Goal: Transaction & Acquisition: Book appointment/travel/reservation

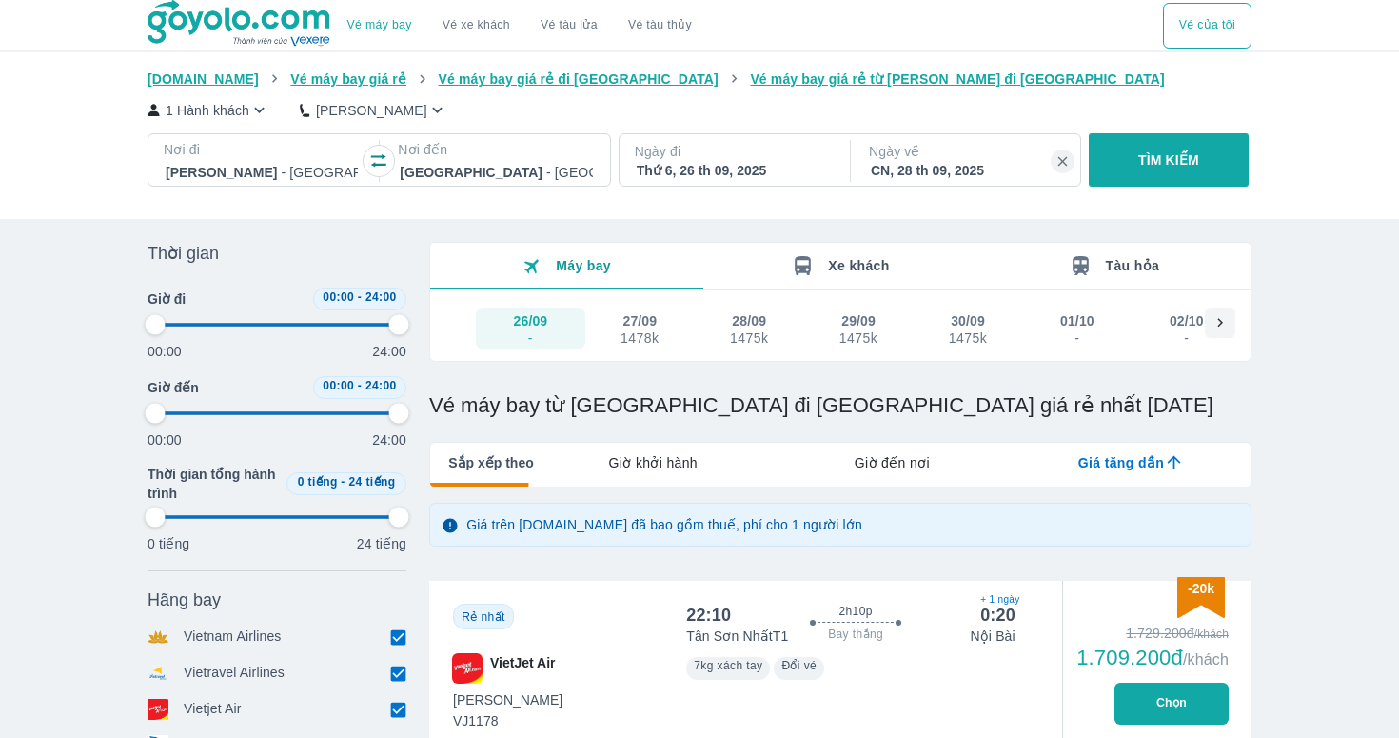
type input "97.9166666666667"
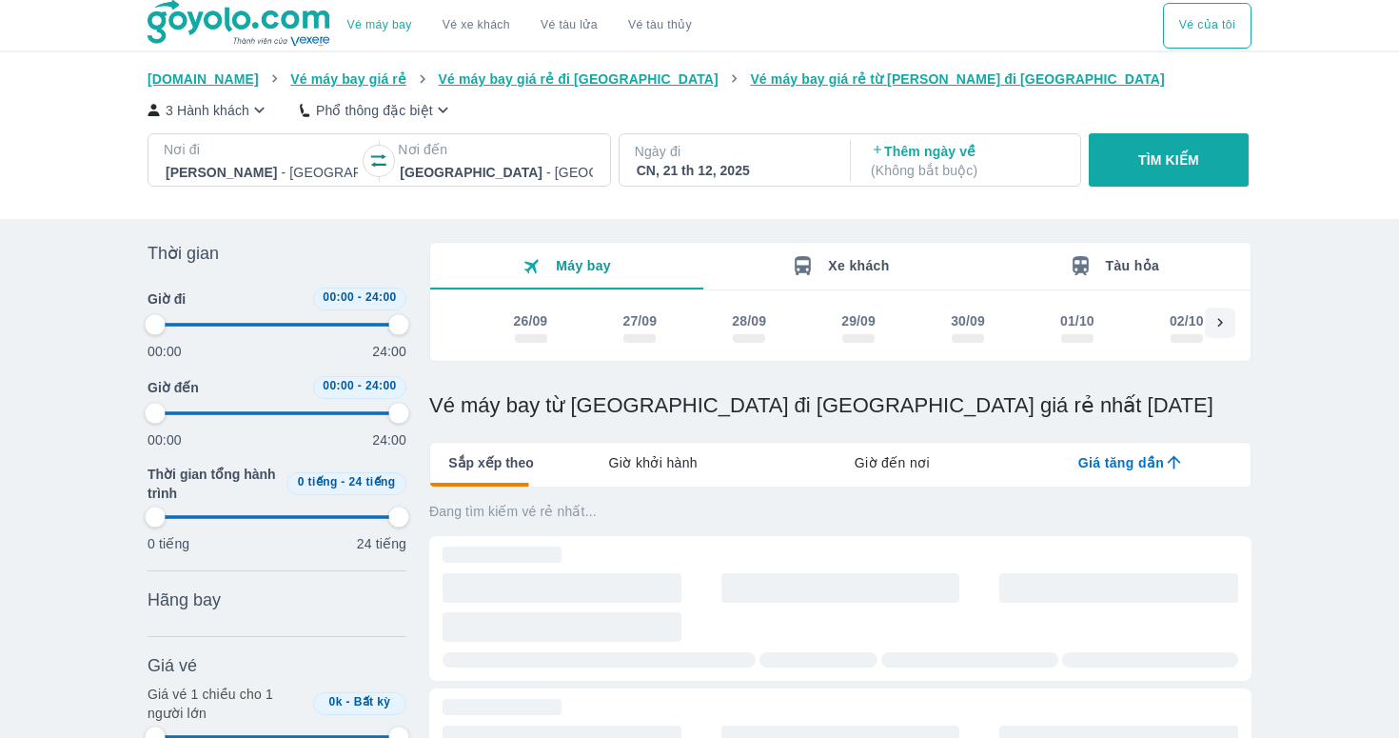
type input "97.9166666666667"
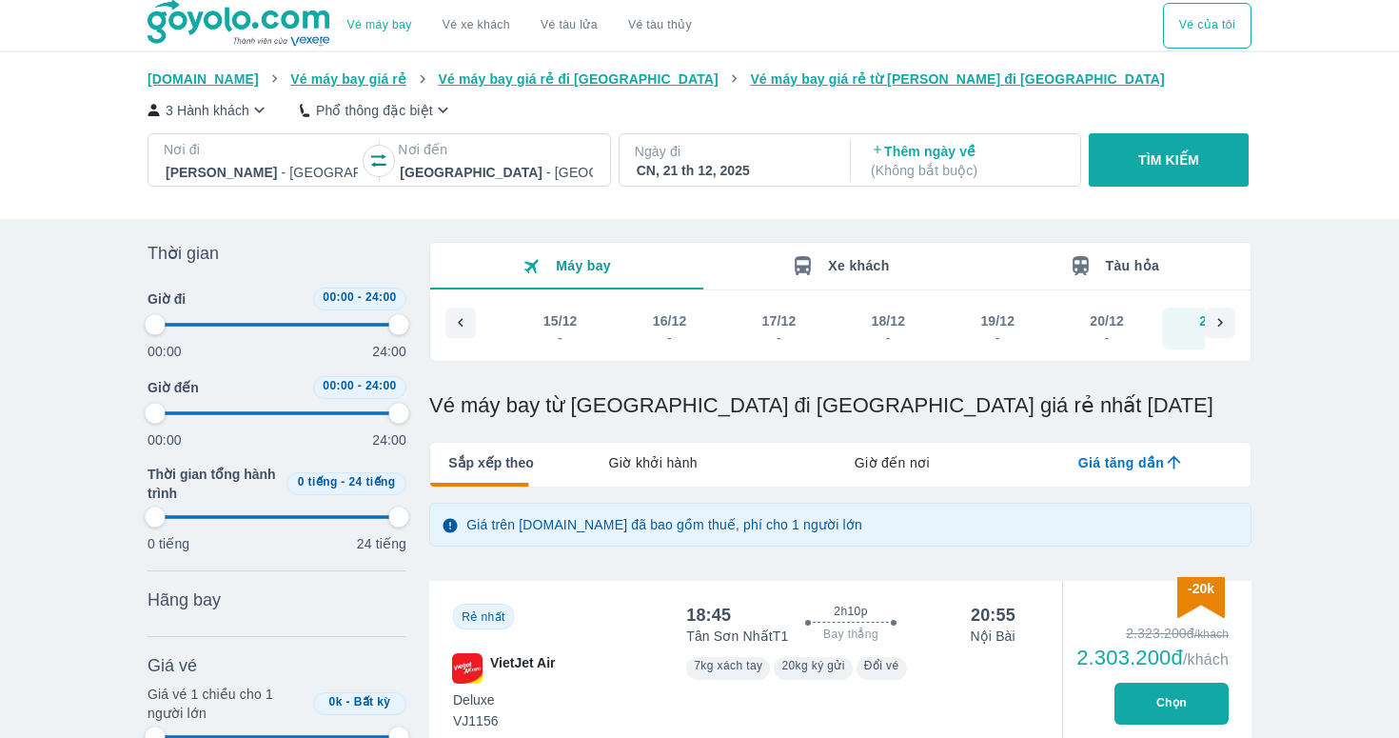
scroll to position [0, 8786]
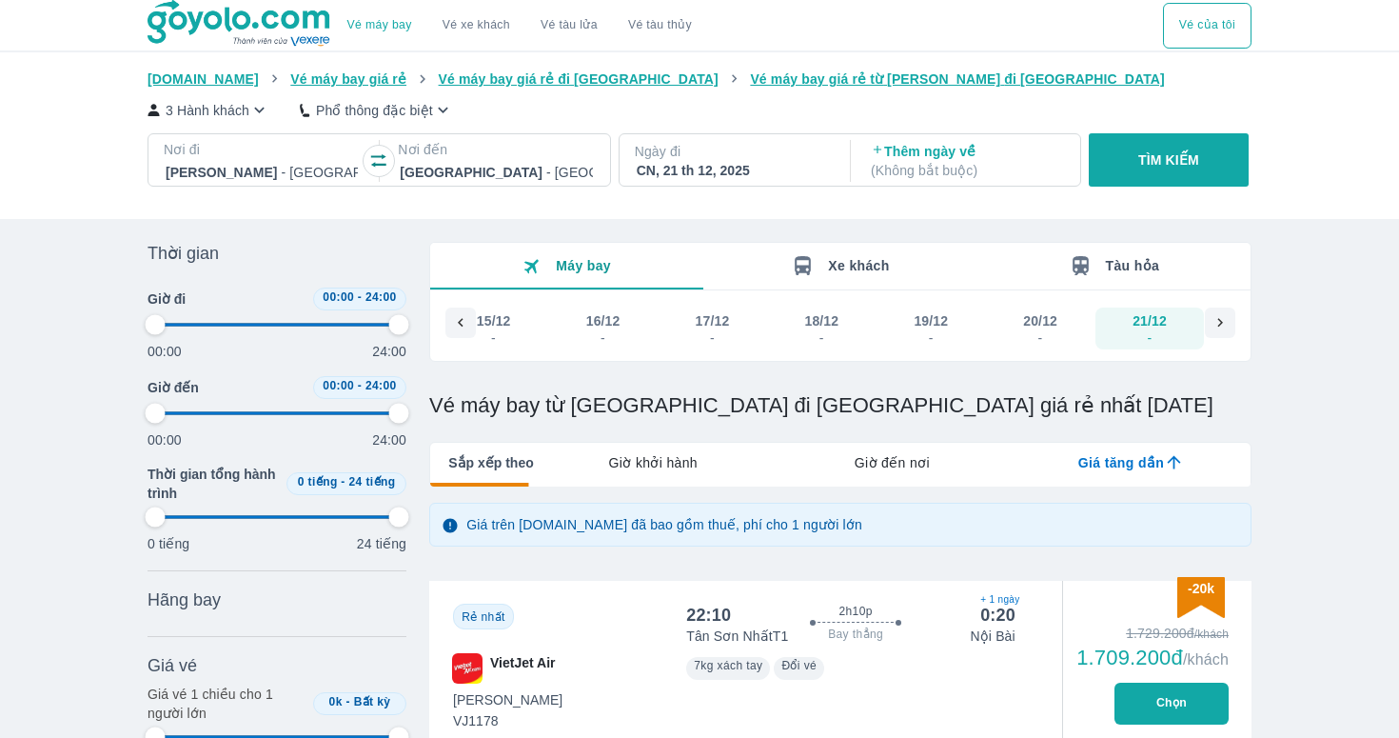
type input "97.9166666666667"
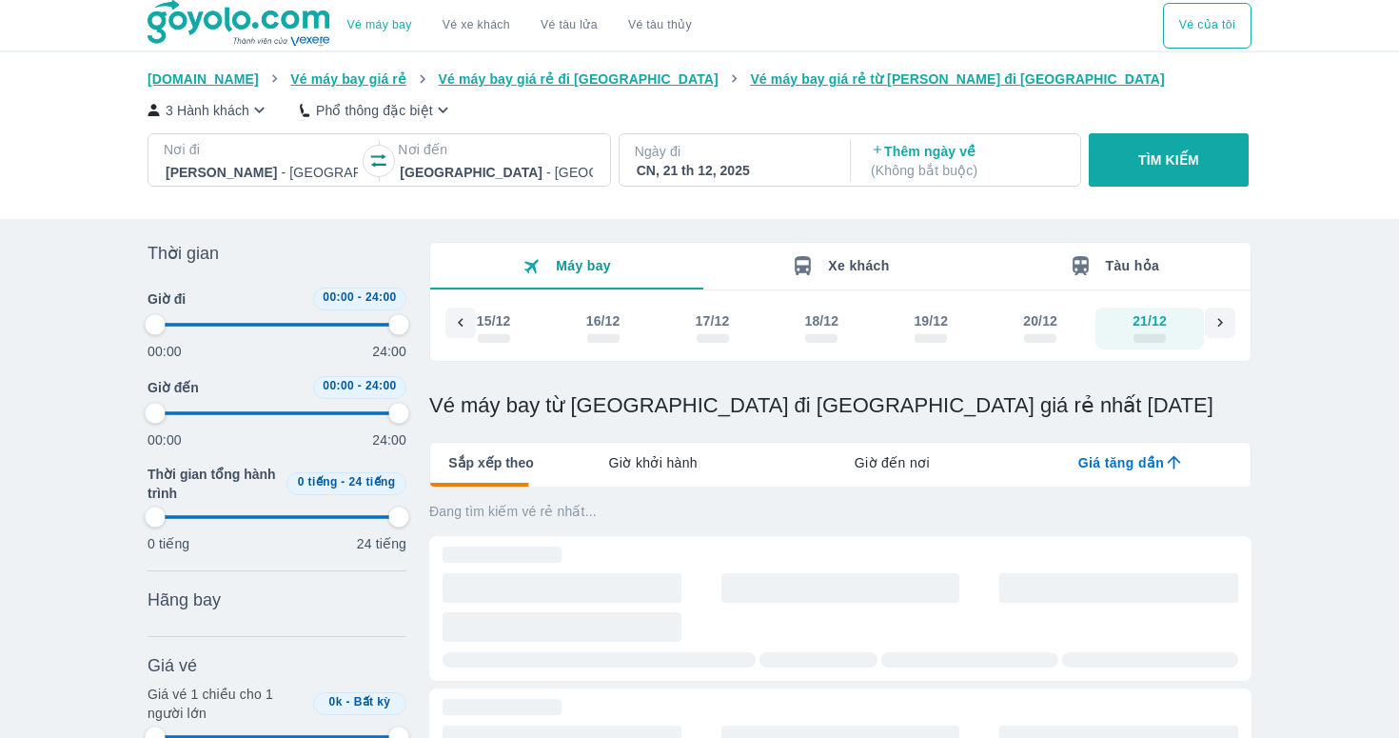
type input "97.9166666666667"
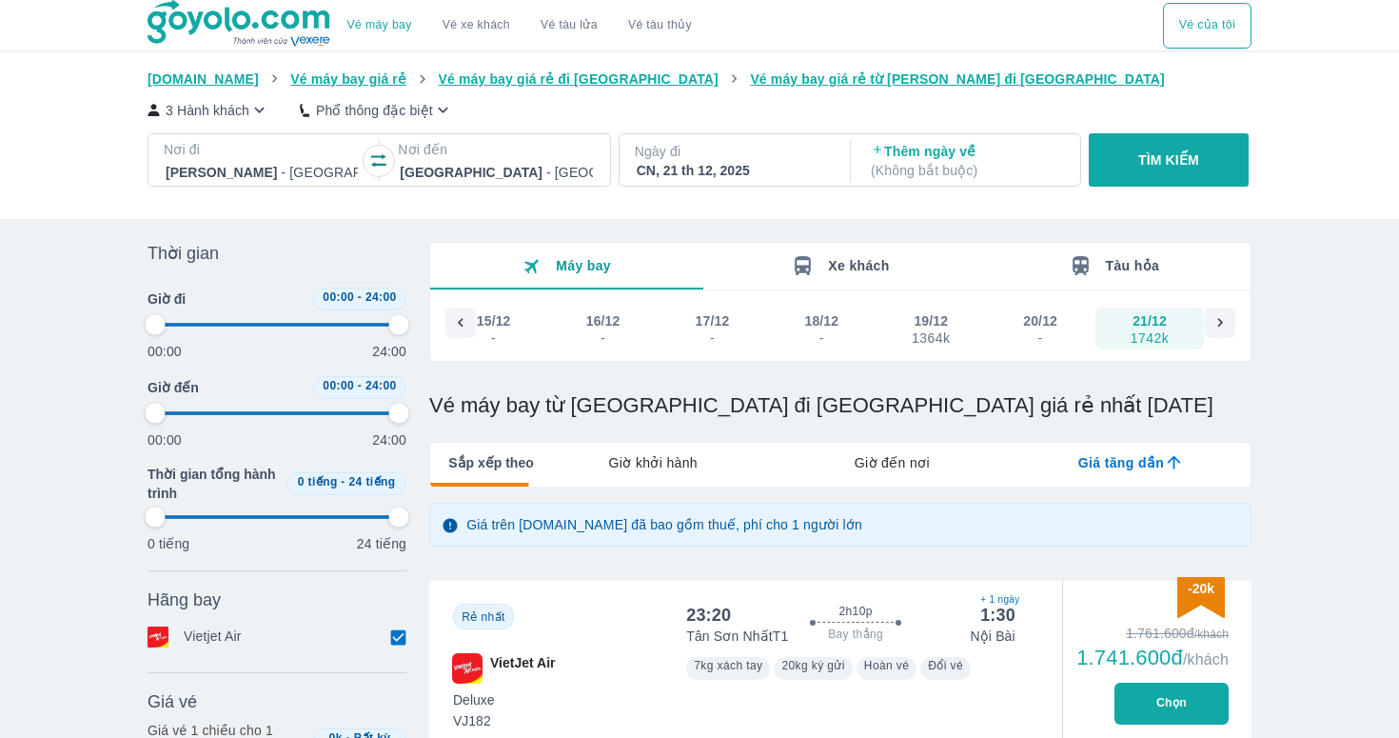
type input "97.9166666666667"
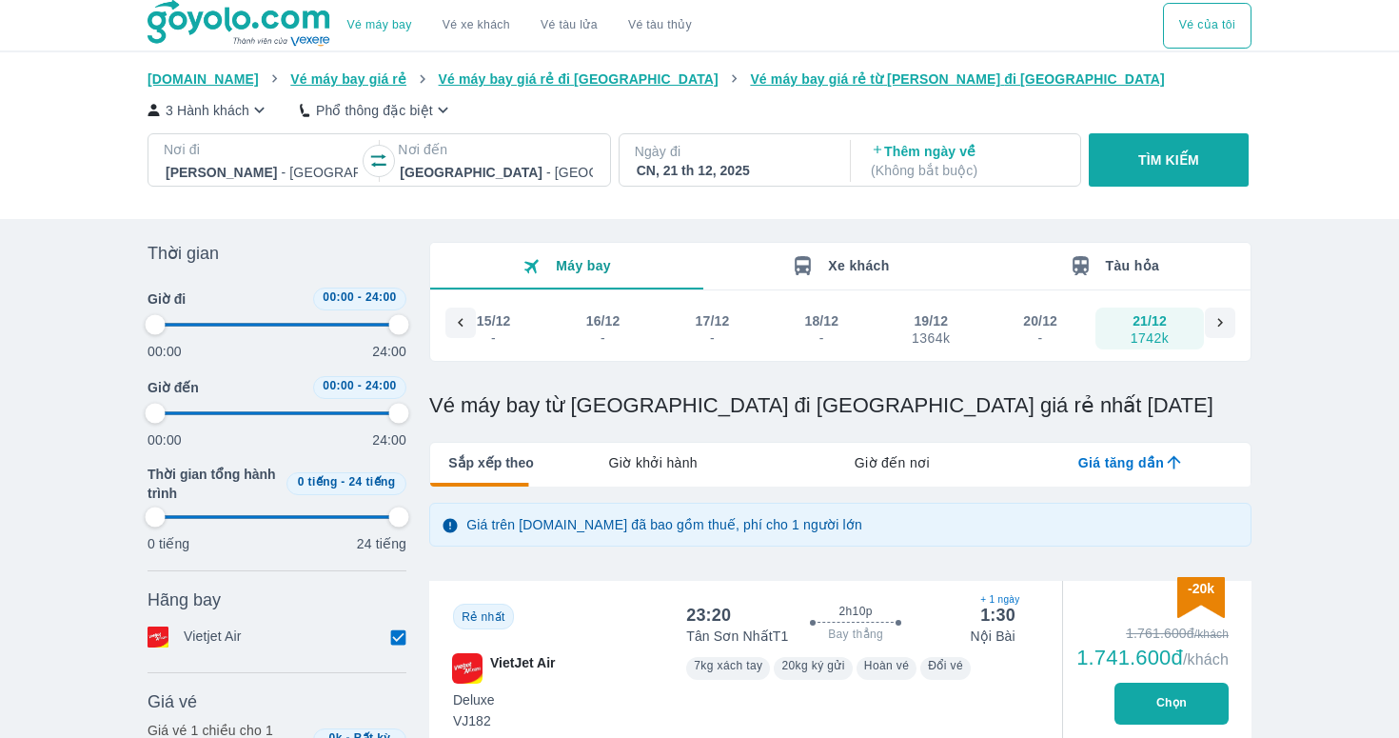
type input "97.9166666666667"
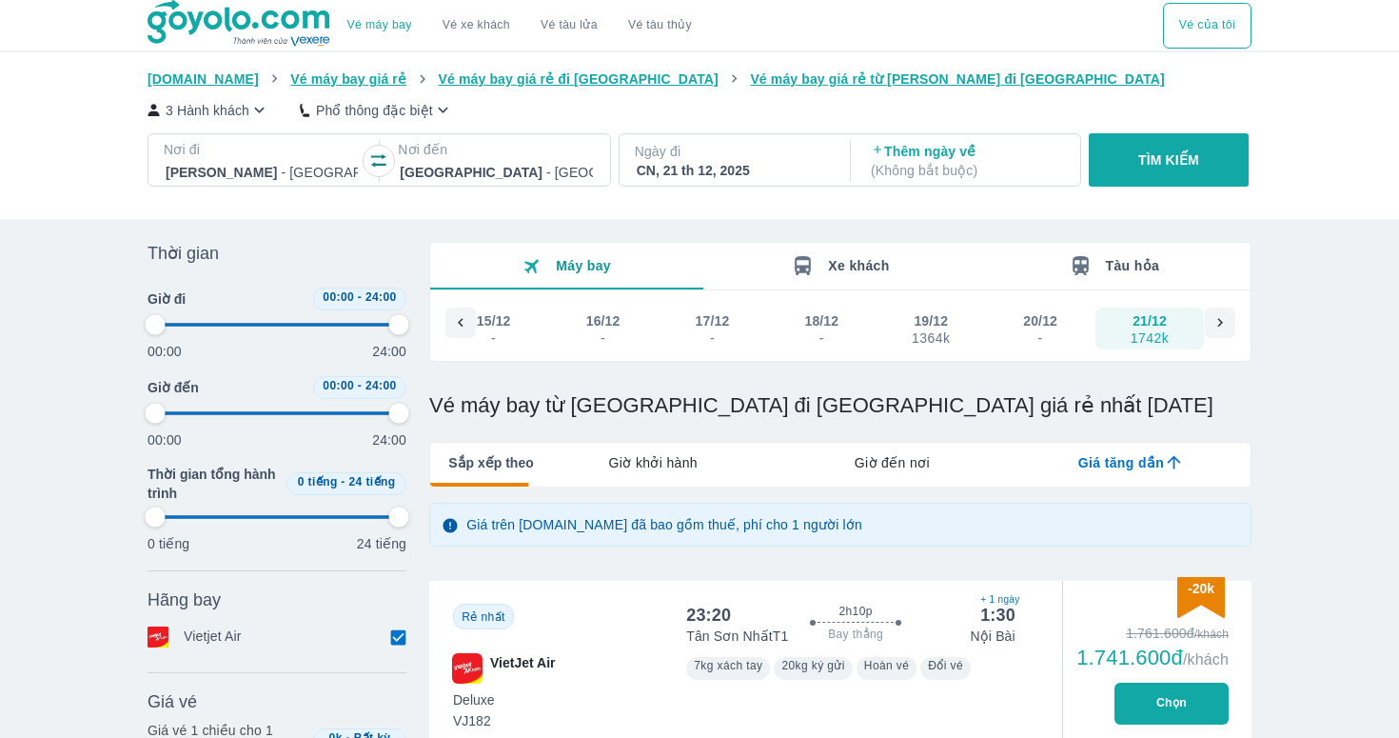
type input "97.9166666666667"
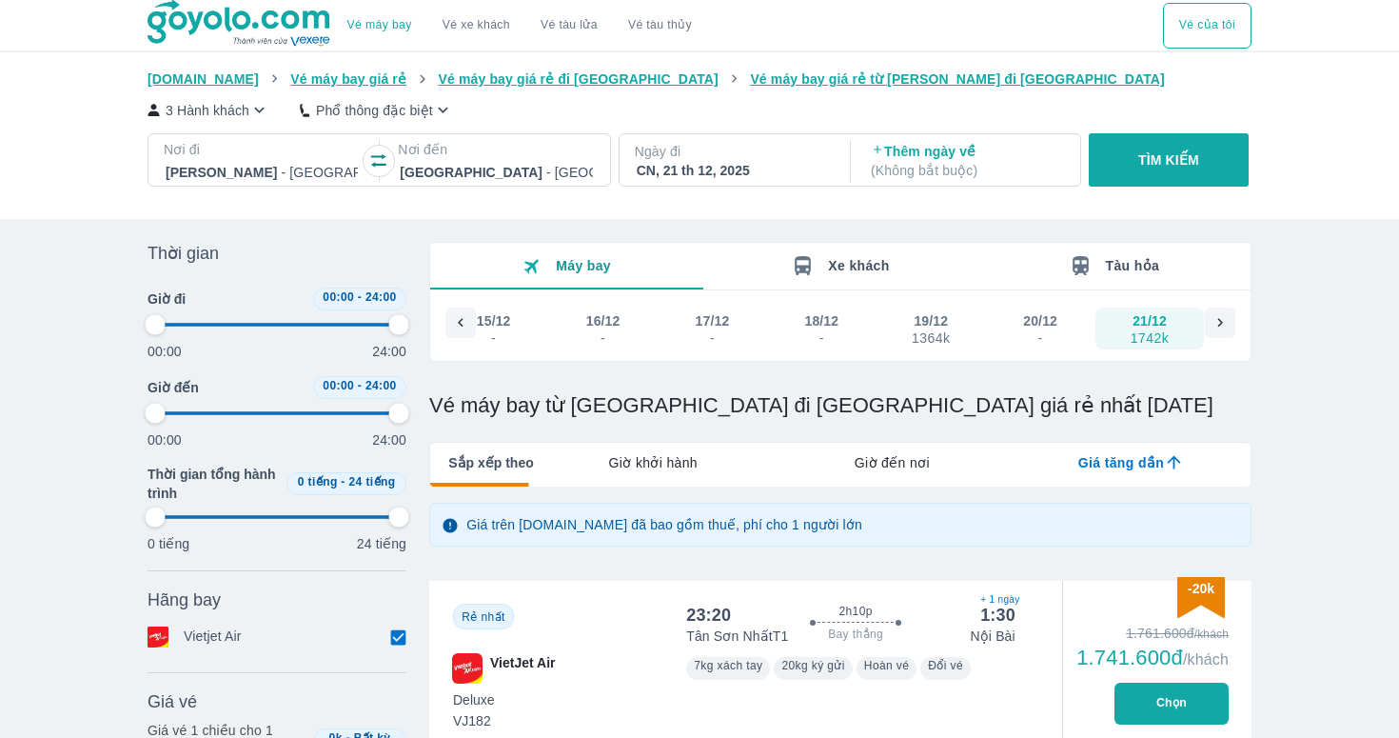
type input "97.9166666666667"
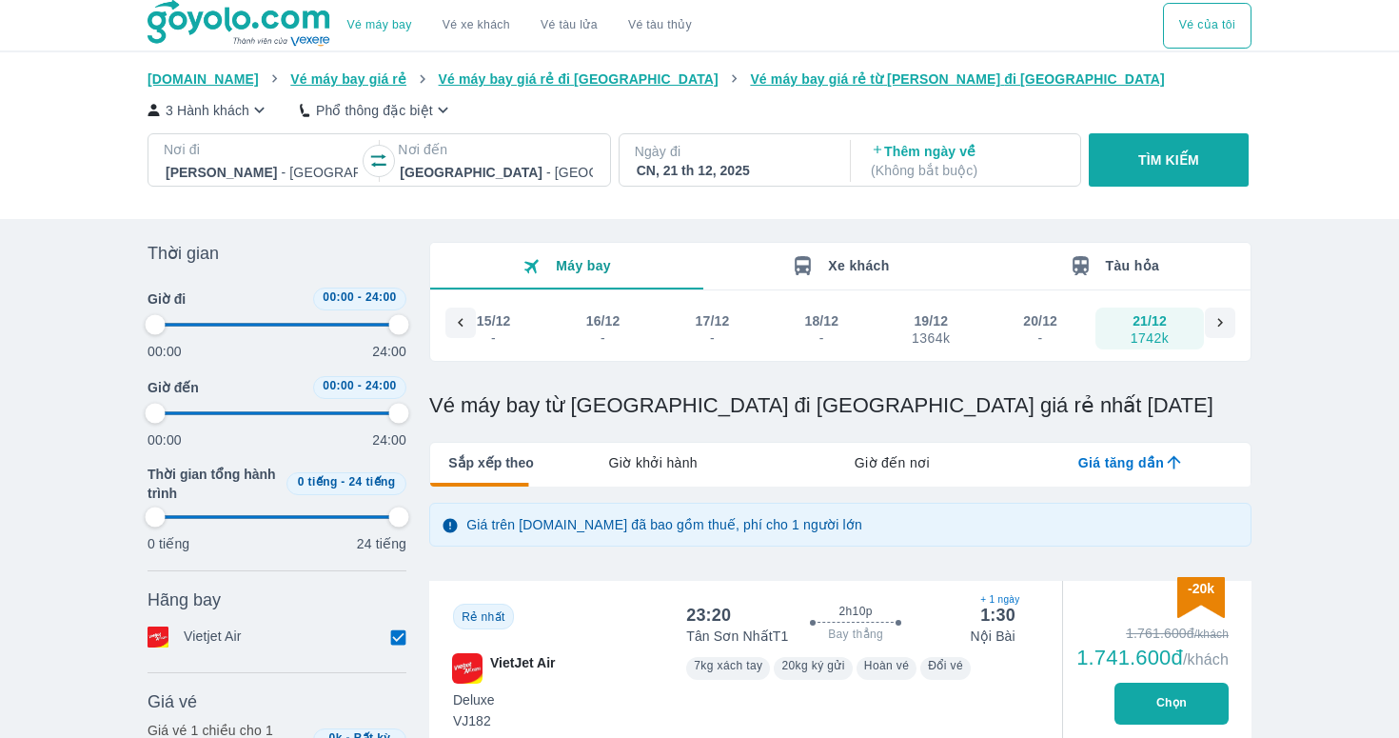
type input "97.9166666666667"
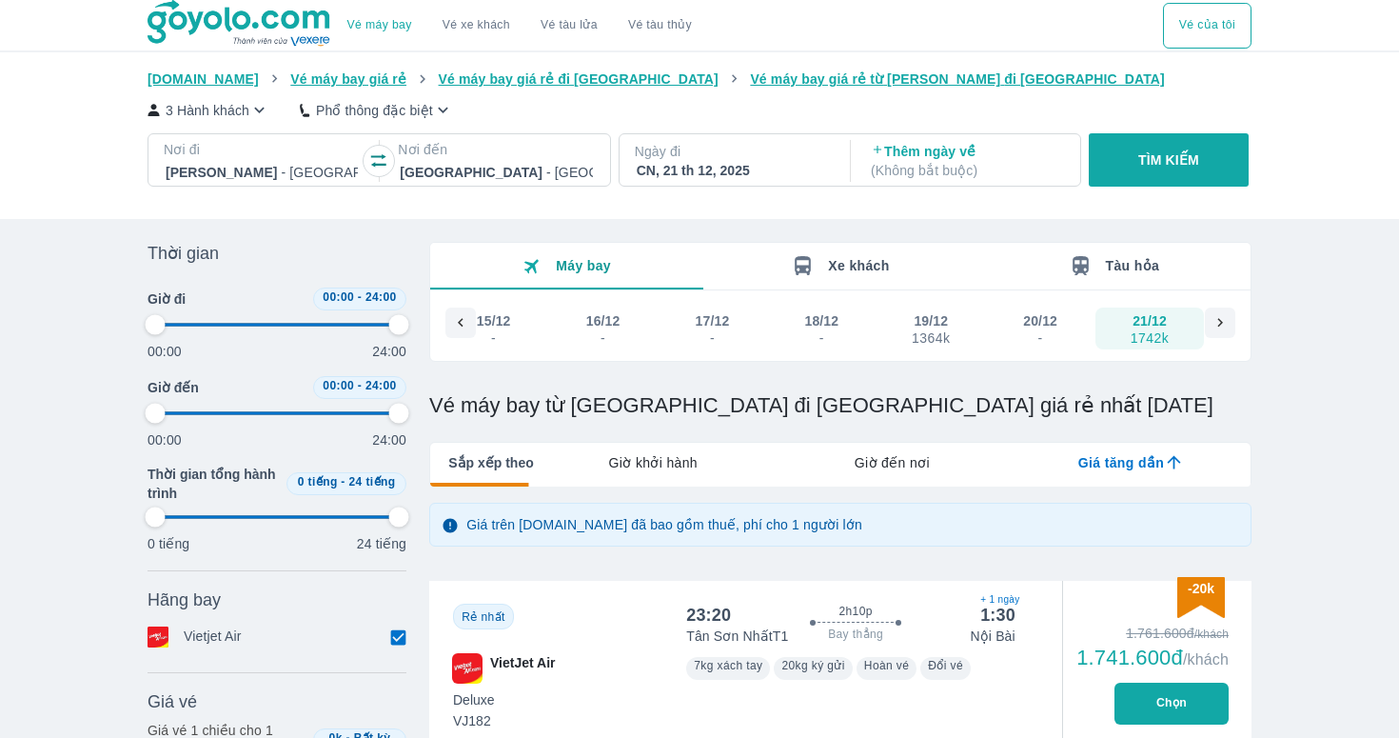
type input "97.9166666666667"
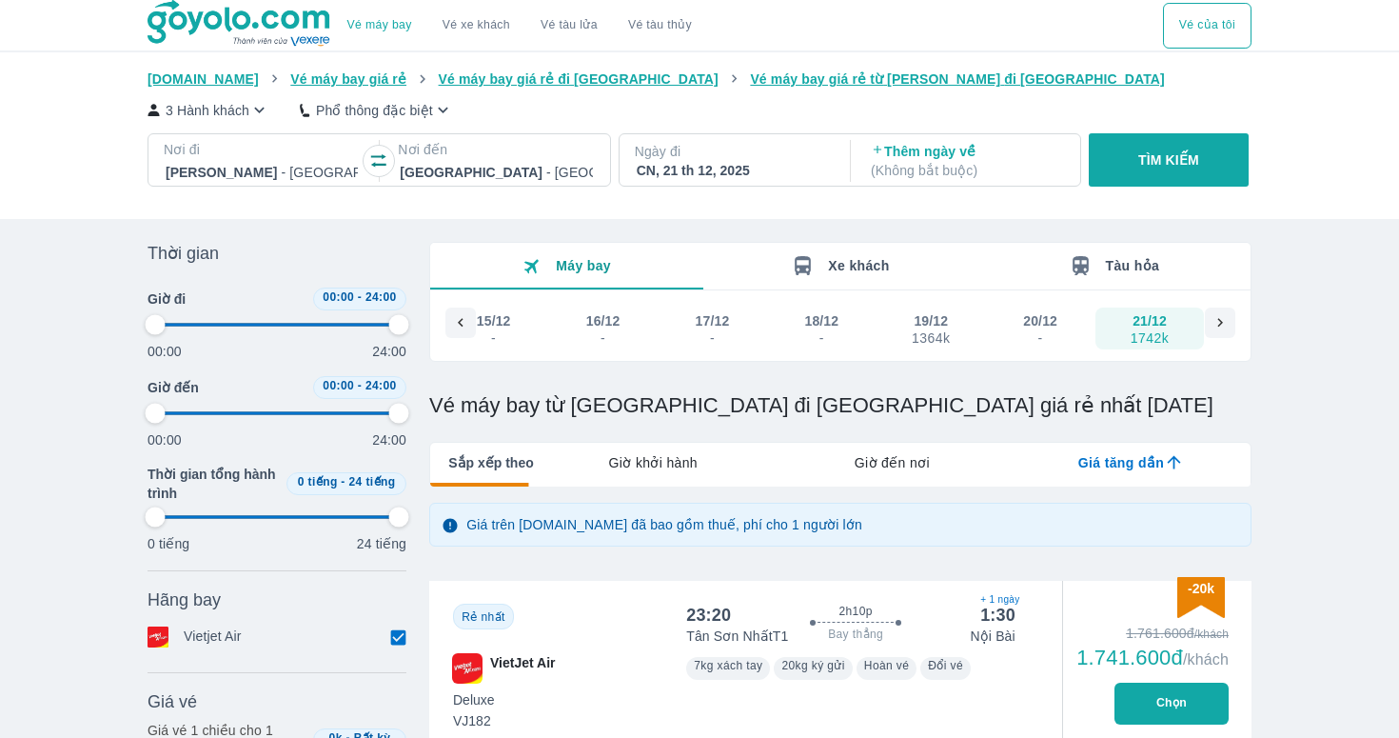
type input "97.9166666666667"
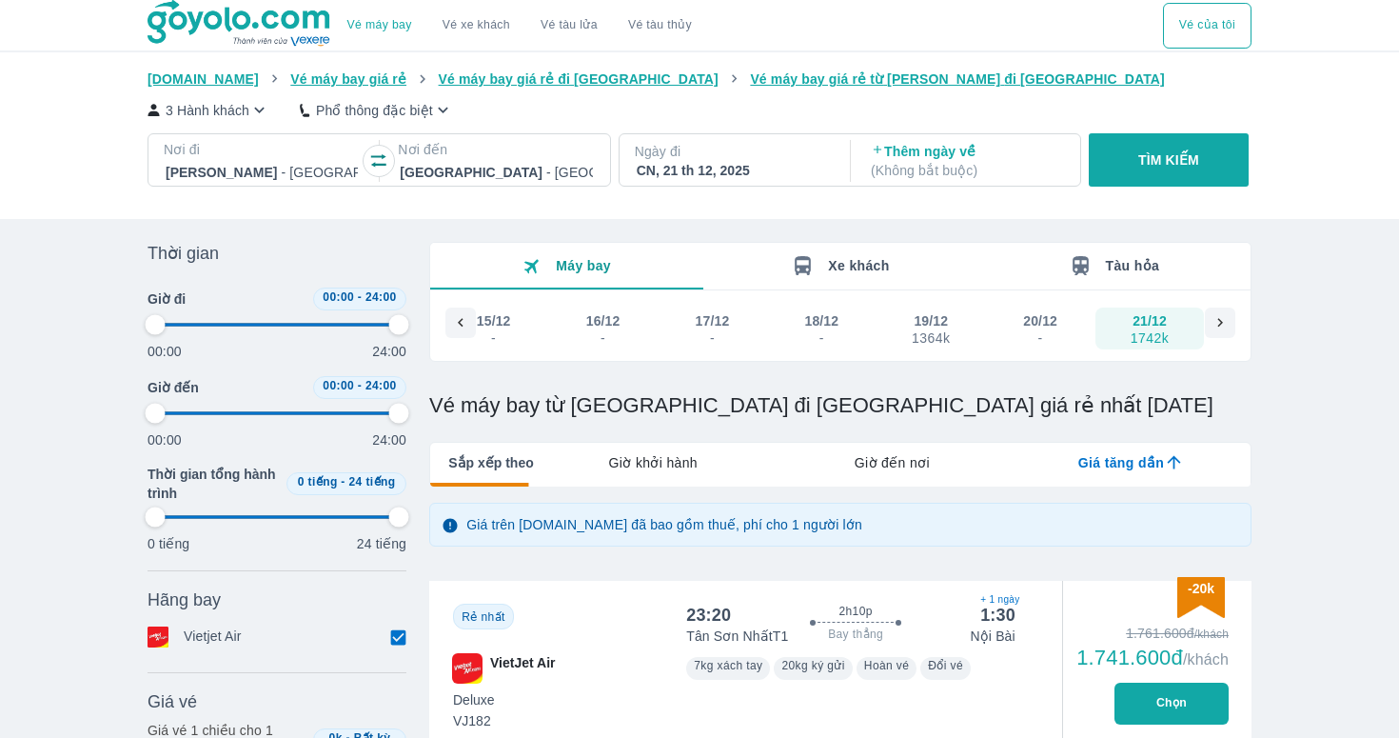
type input "97.9166666666667"
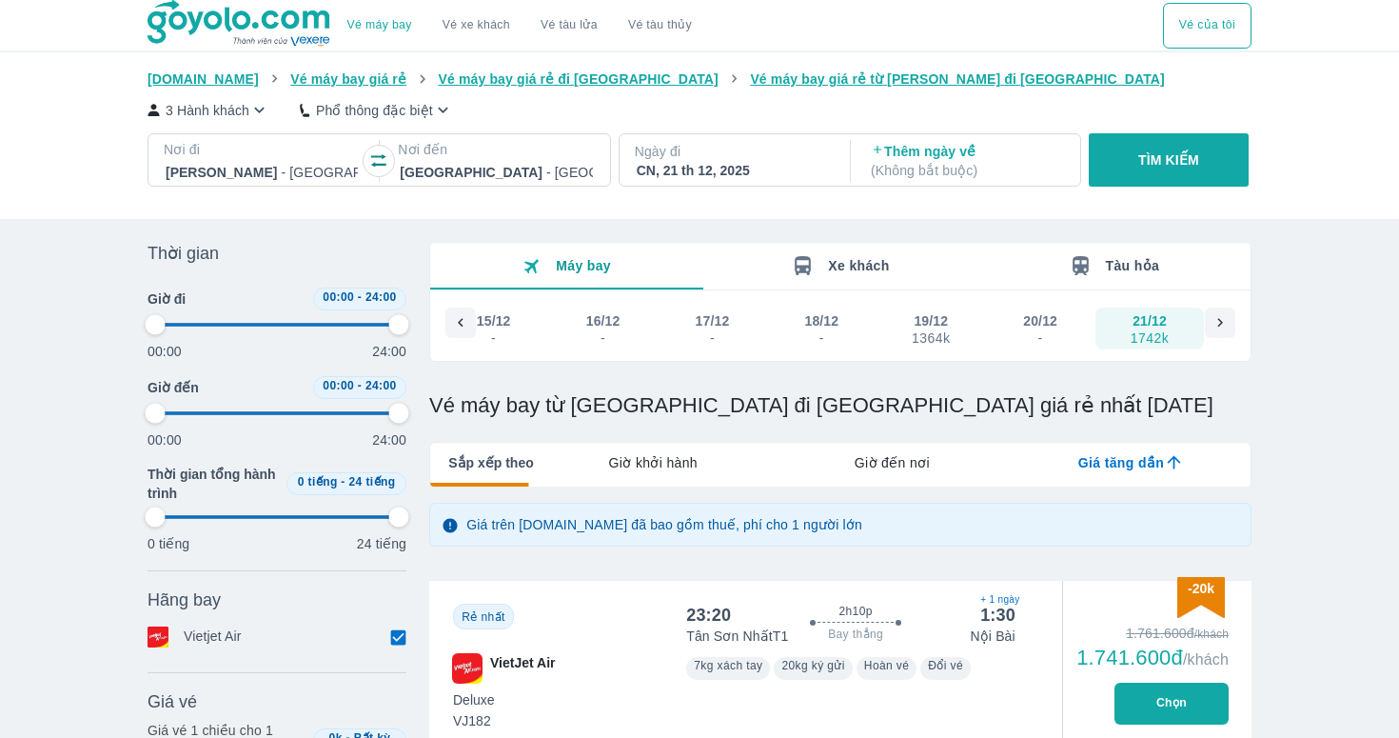
type input "97.9166666666667"
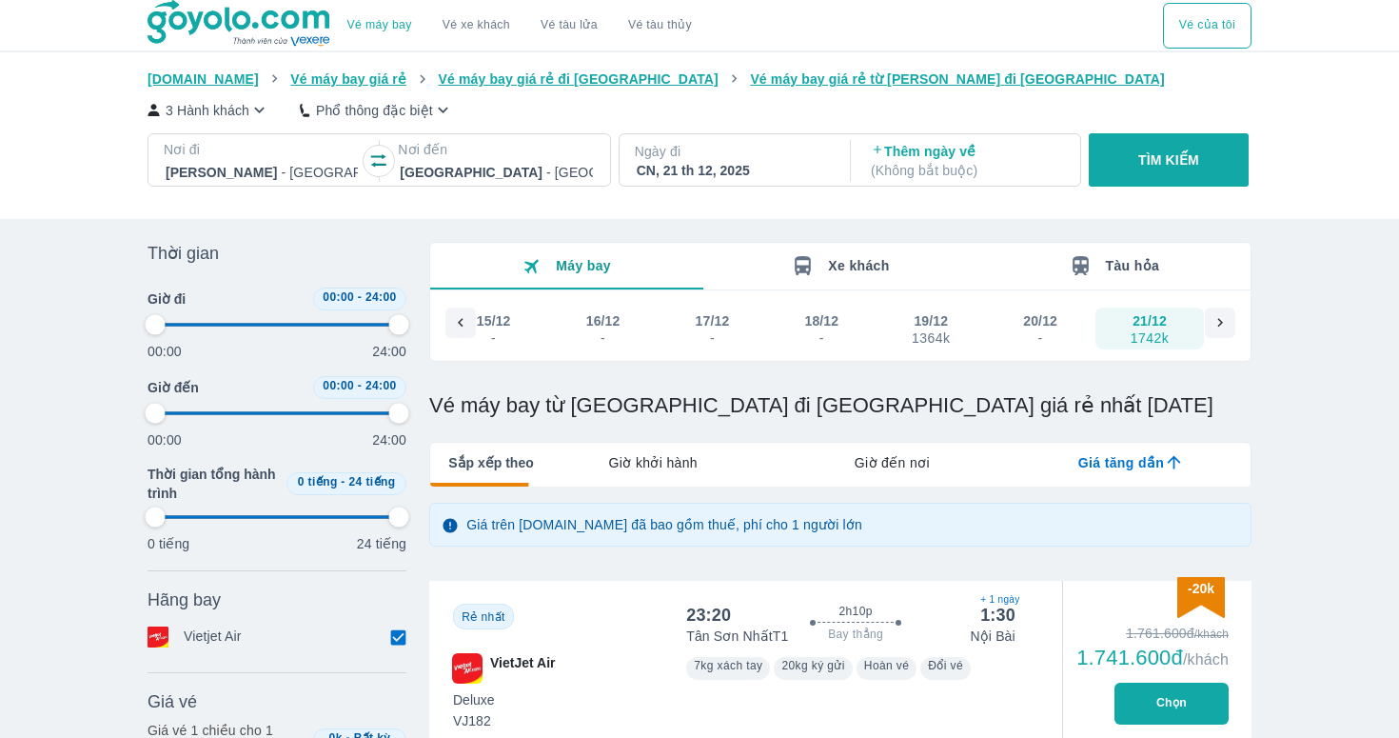
type input "97.9166666666667"
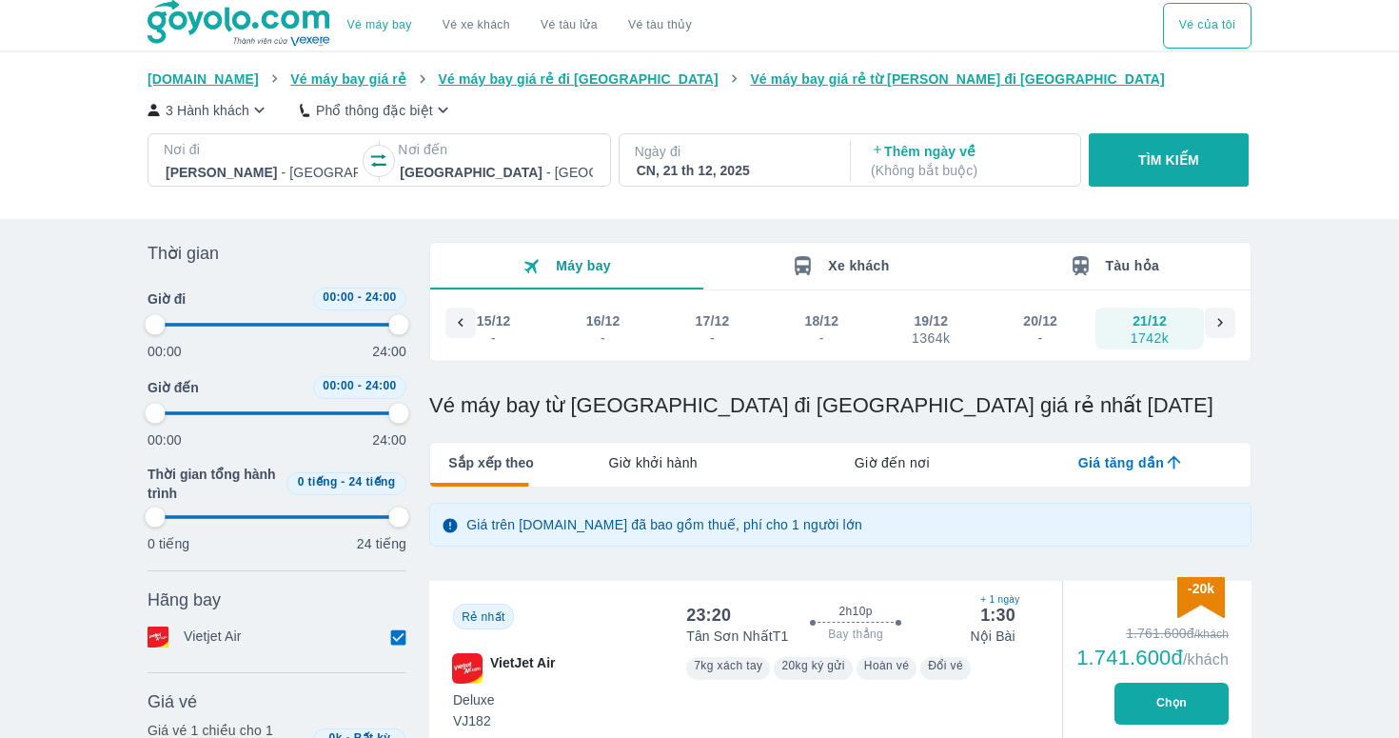
type input "97.9166666666667"
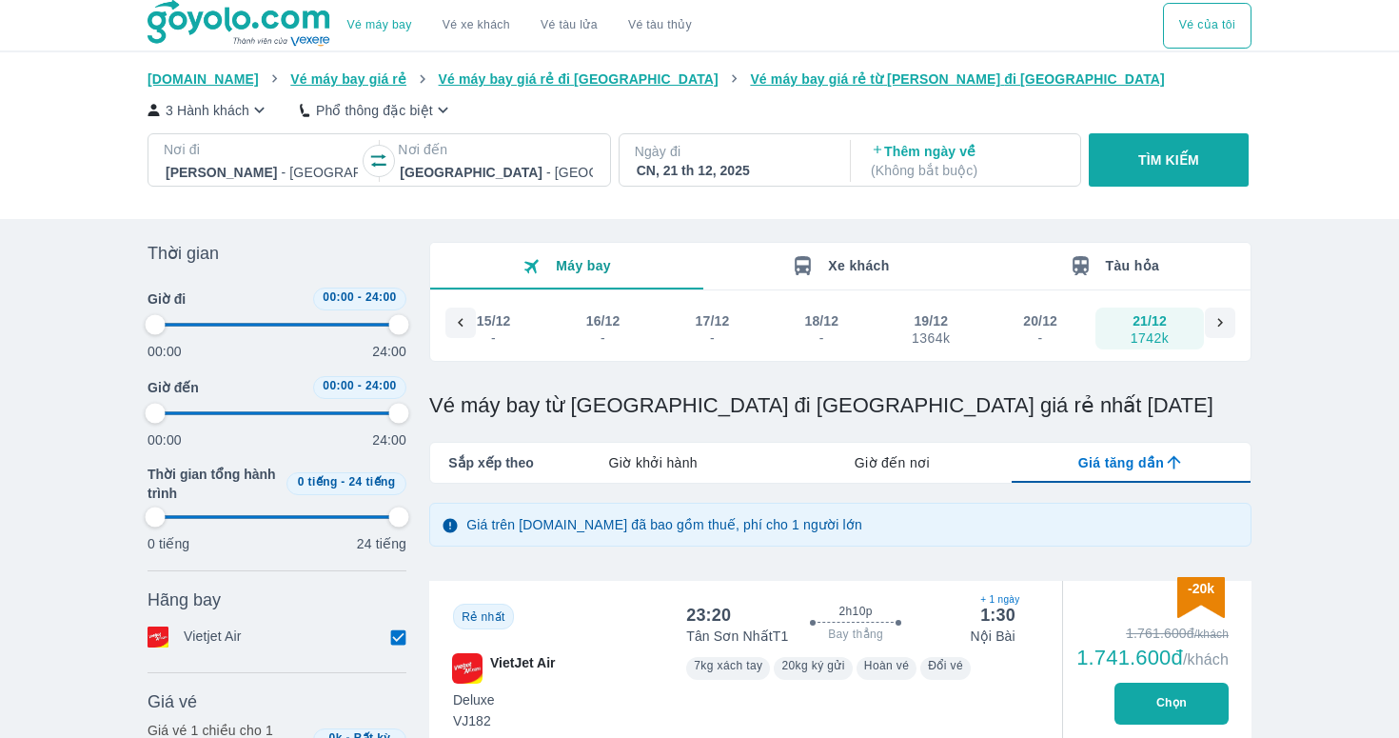
type input "97.9166666666667"
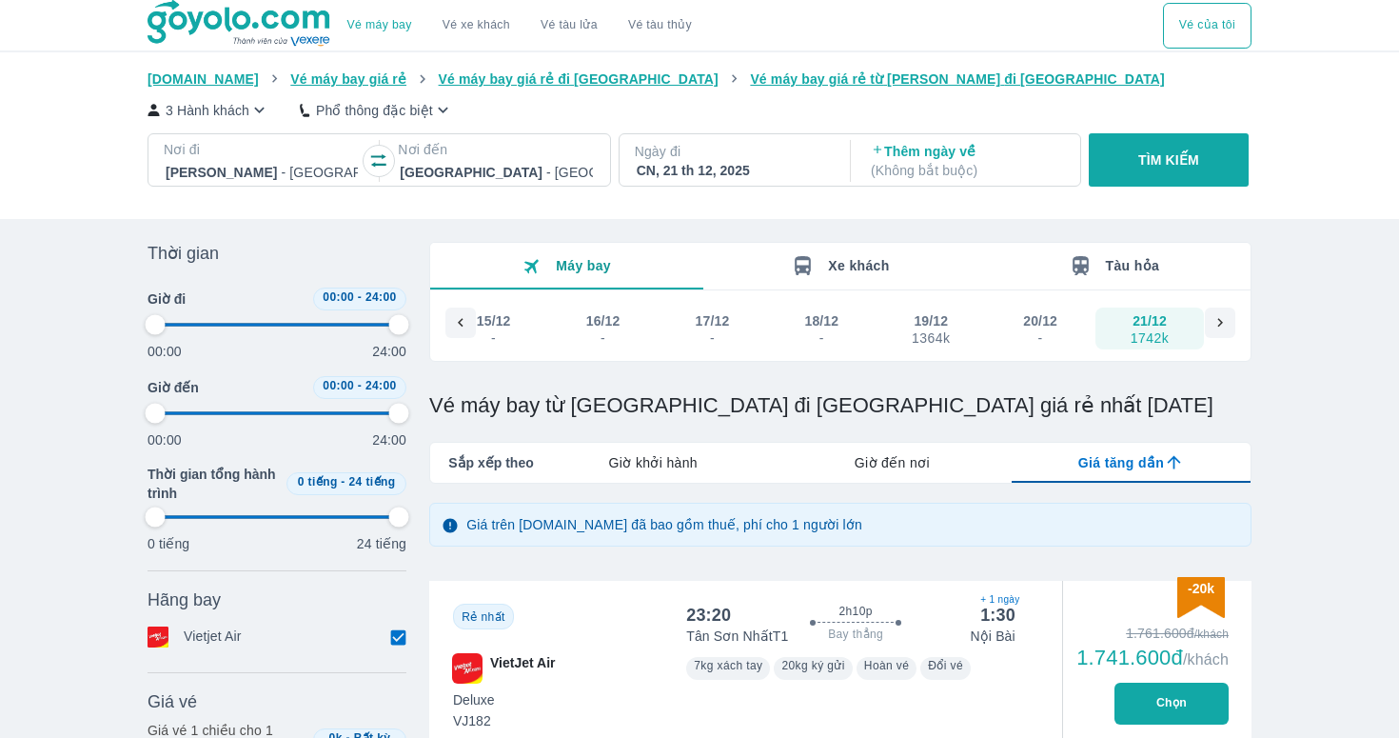
type input "97.9166666666667"
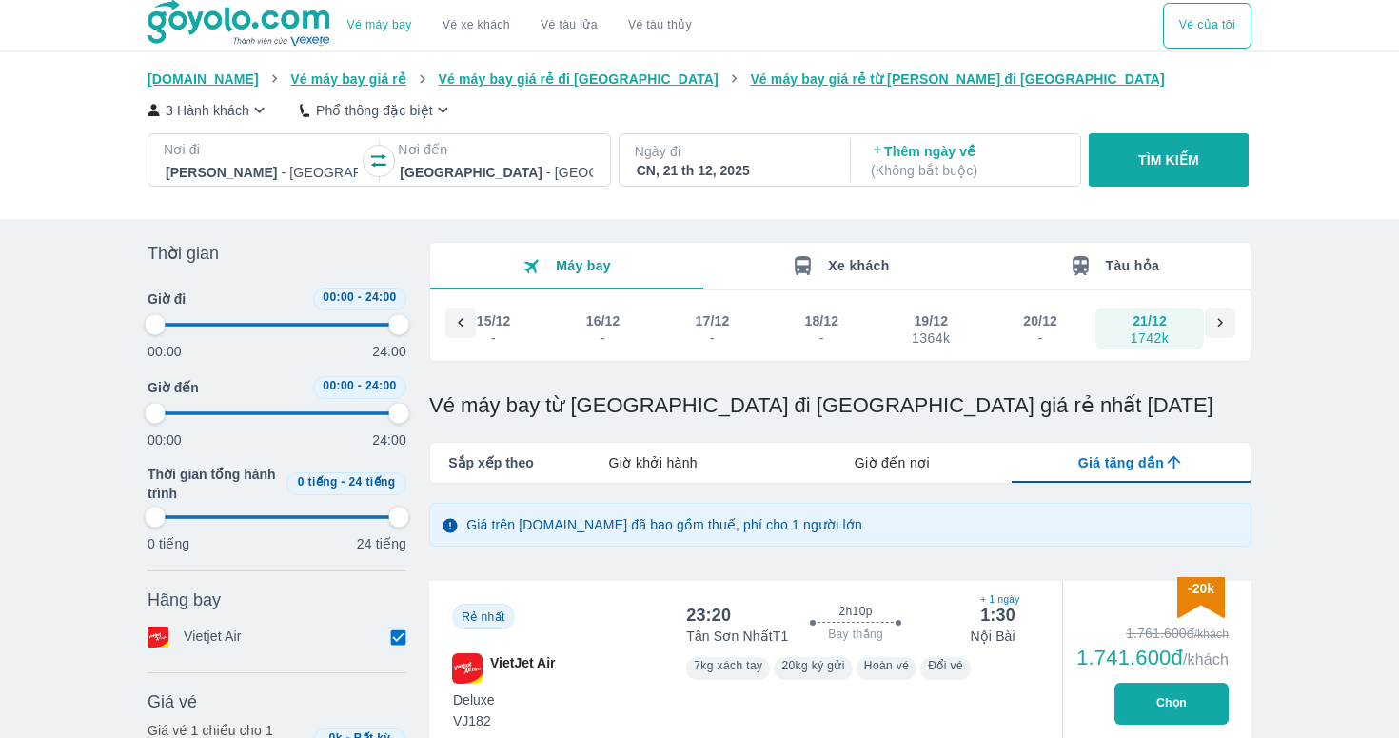
type input "97.9166666666667"
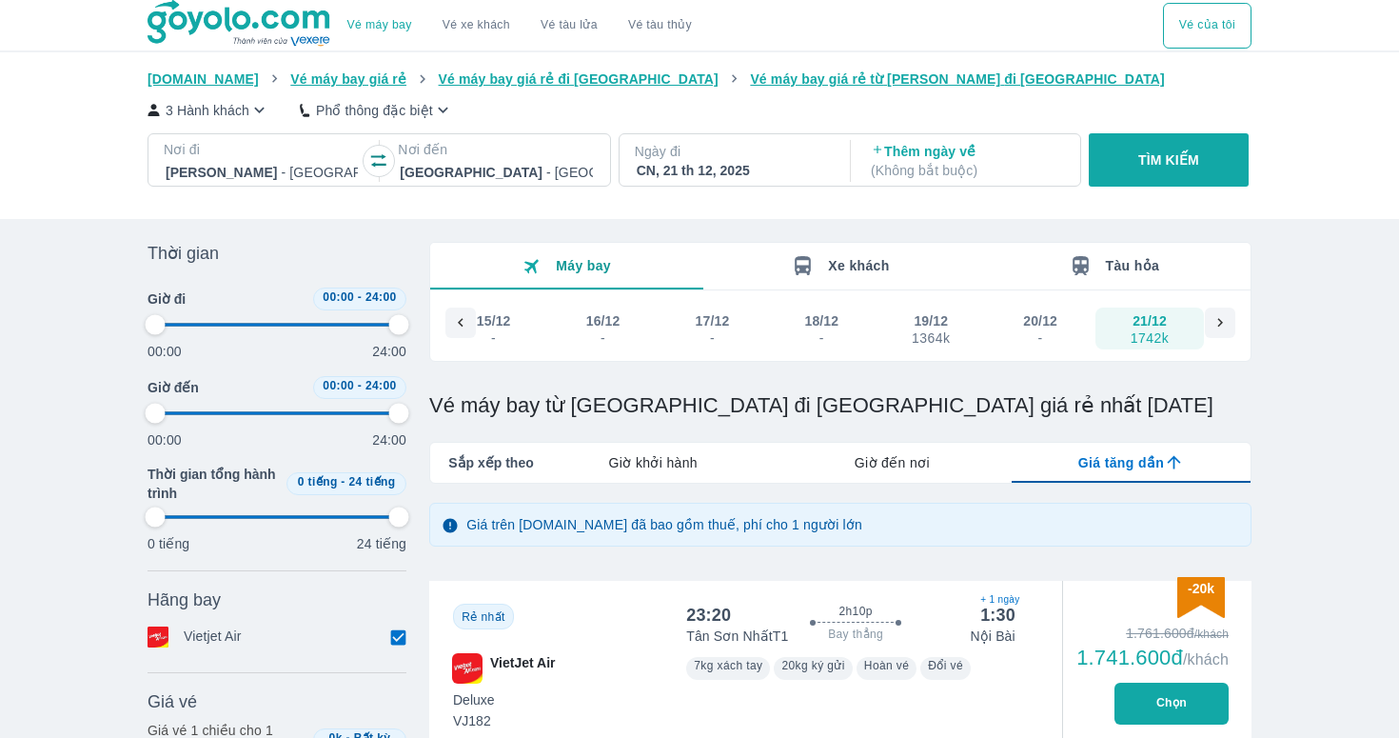
type input "97.9166666666667"
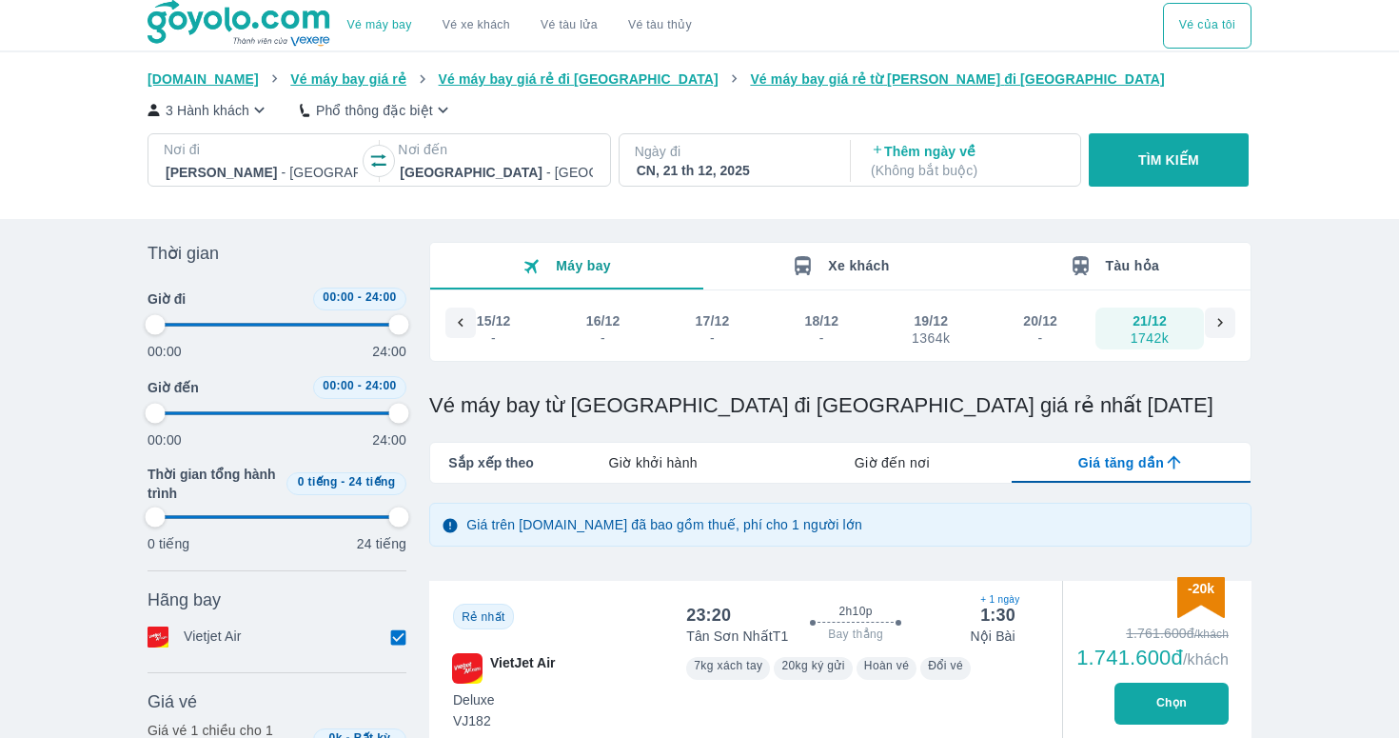
type input "97.9166666666667"
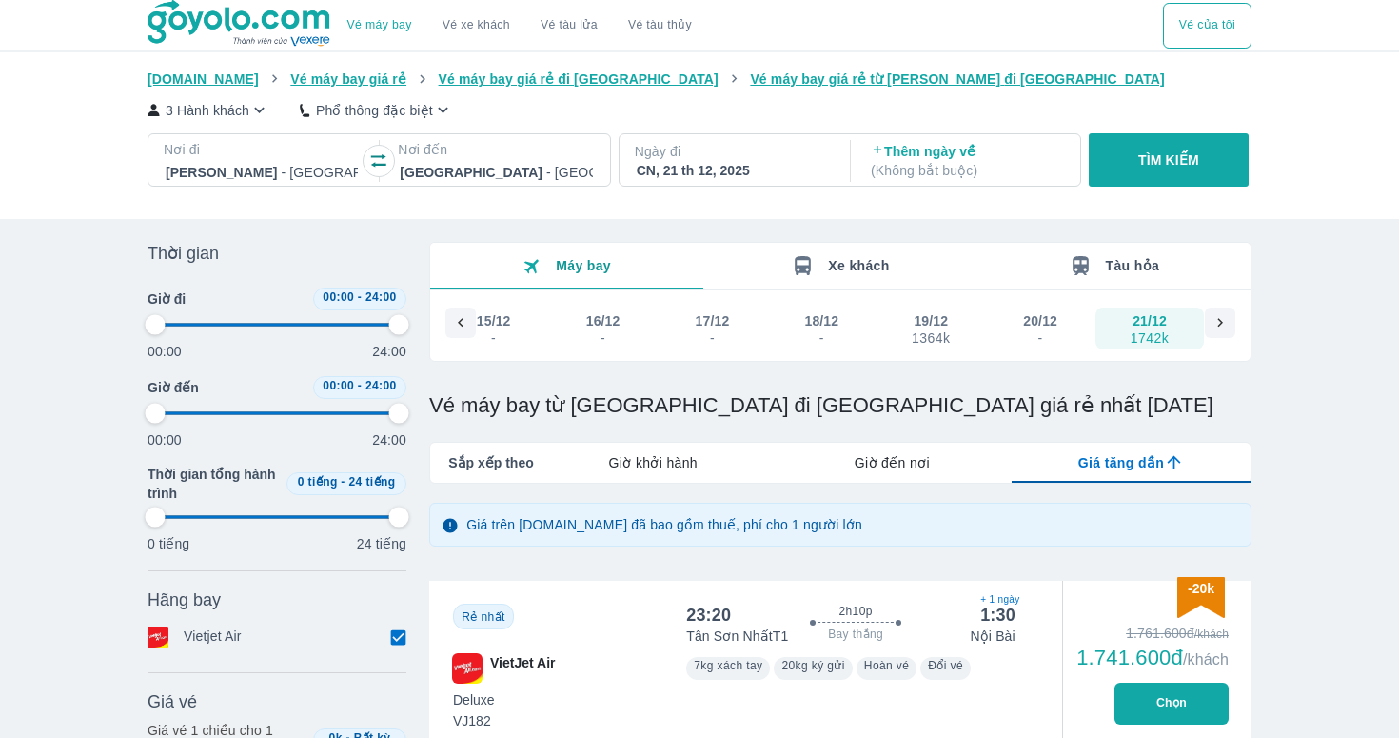
type input "97.9166666666667"
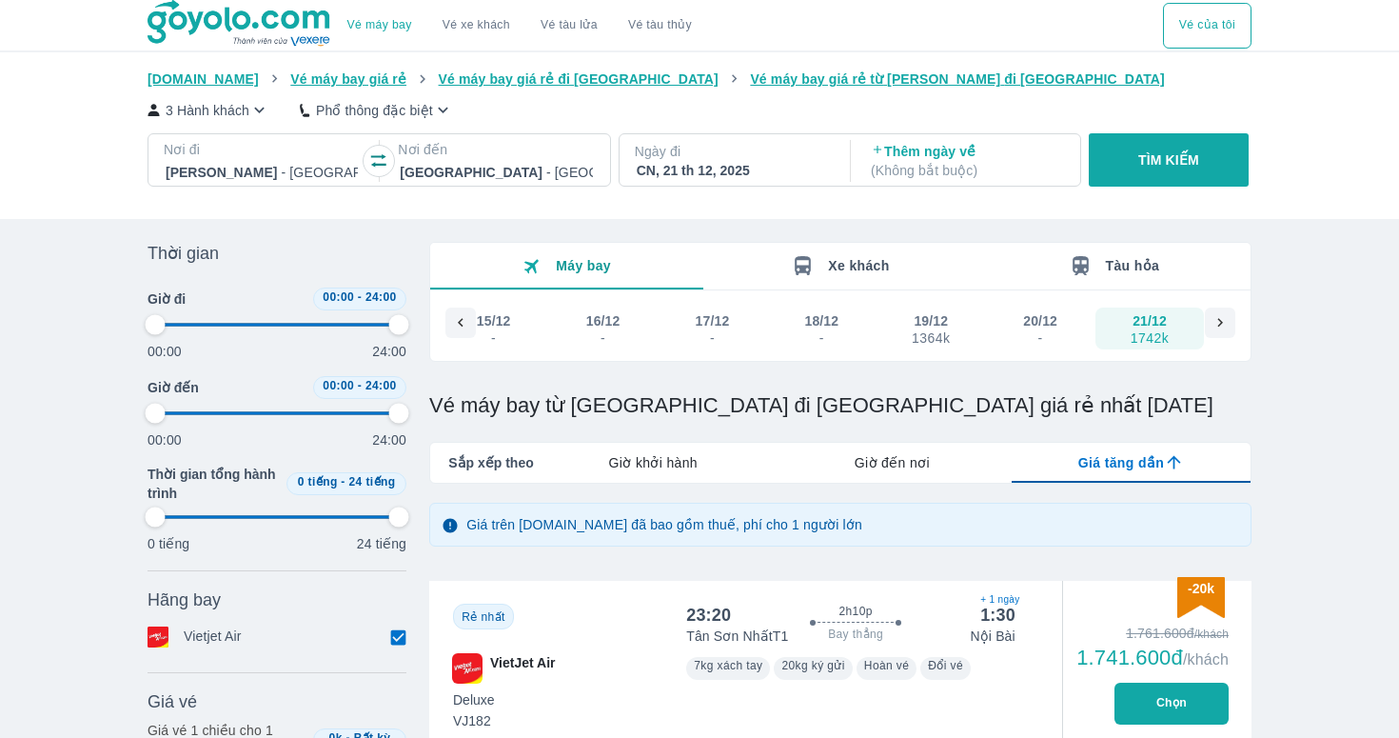
type input "97.9166666666667"
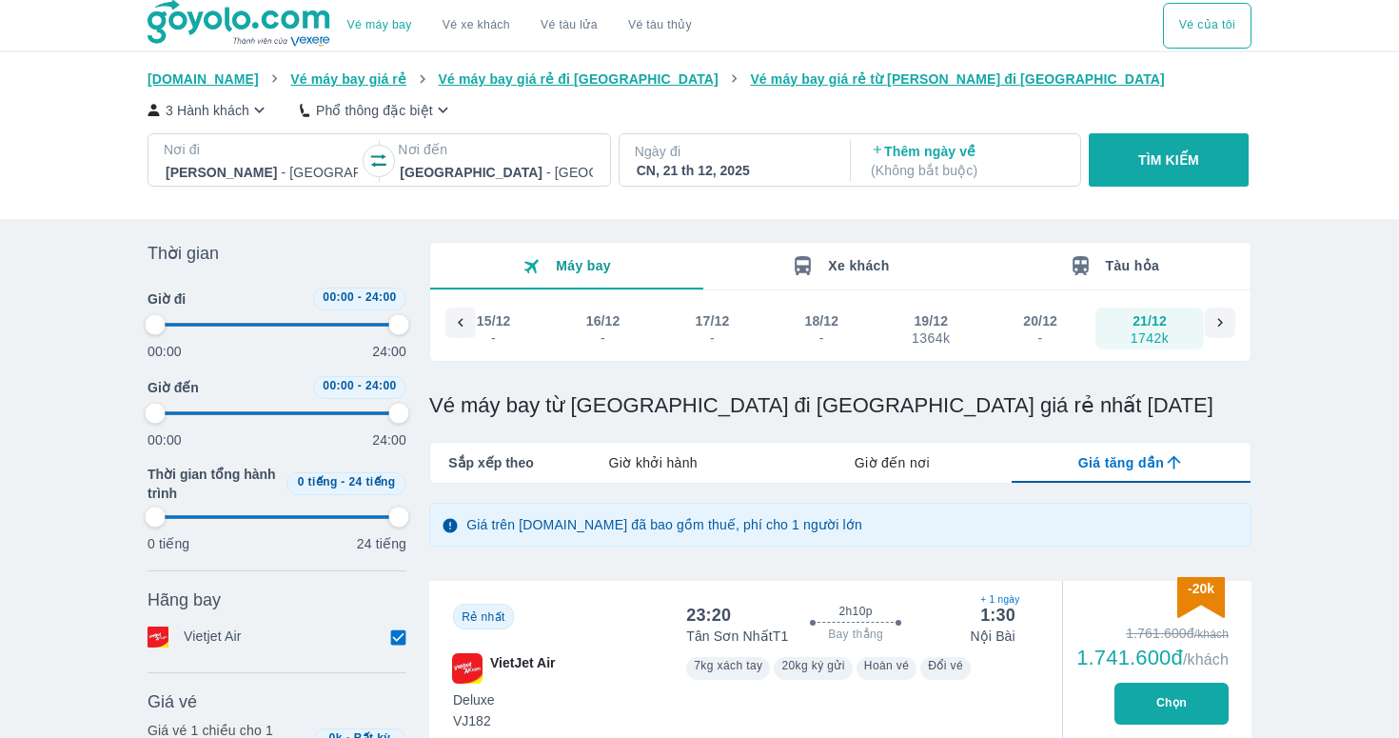
type input "97.9166666666667"
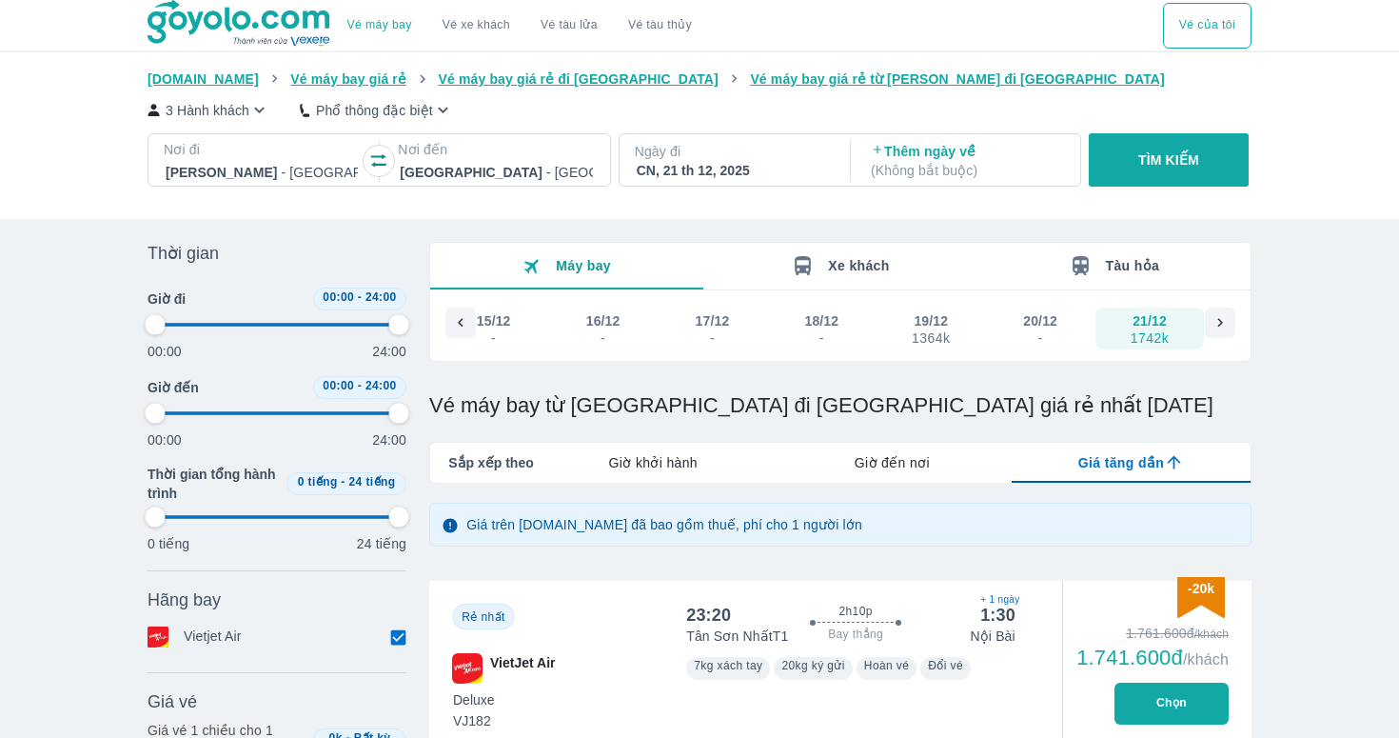
type input "97.9166666666667"
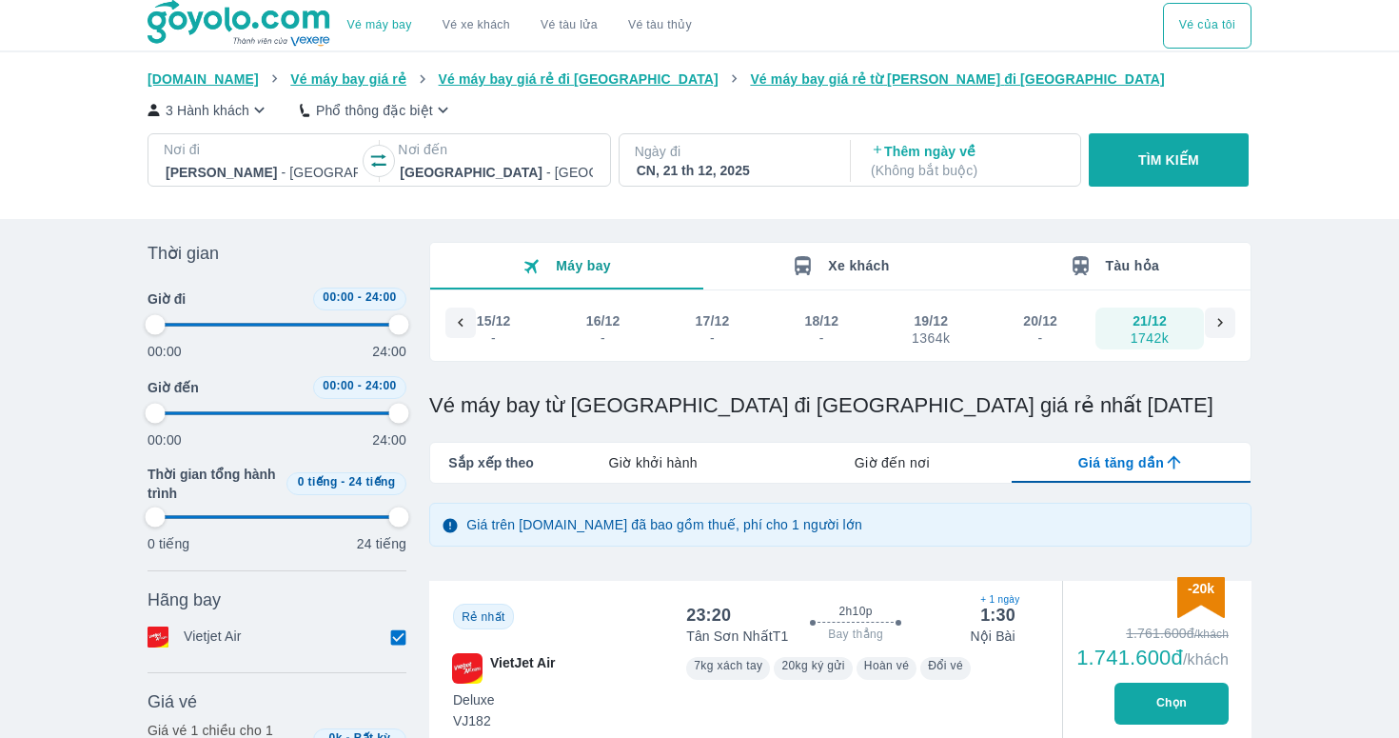
type input "97.9166666666667"
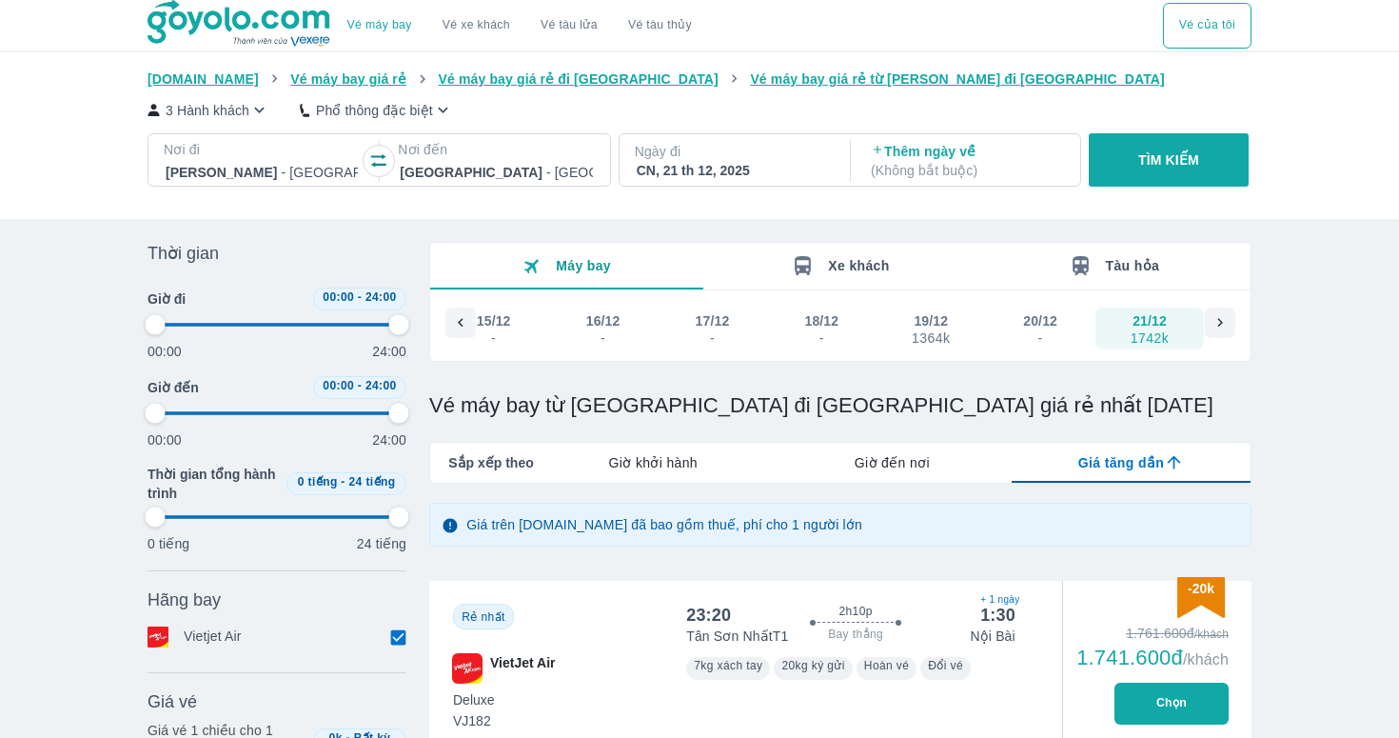
type input "97.9166666666667"
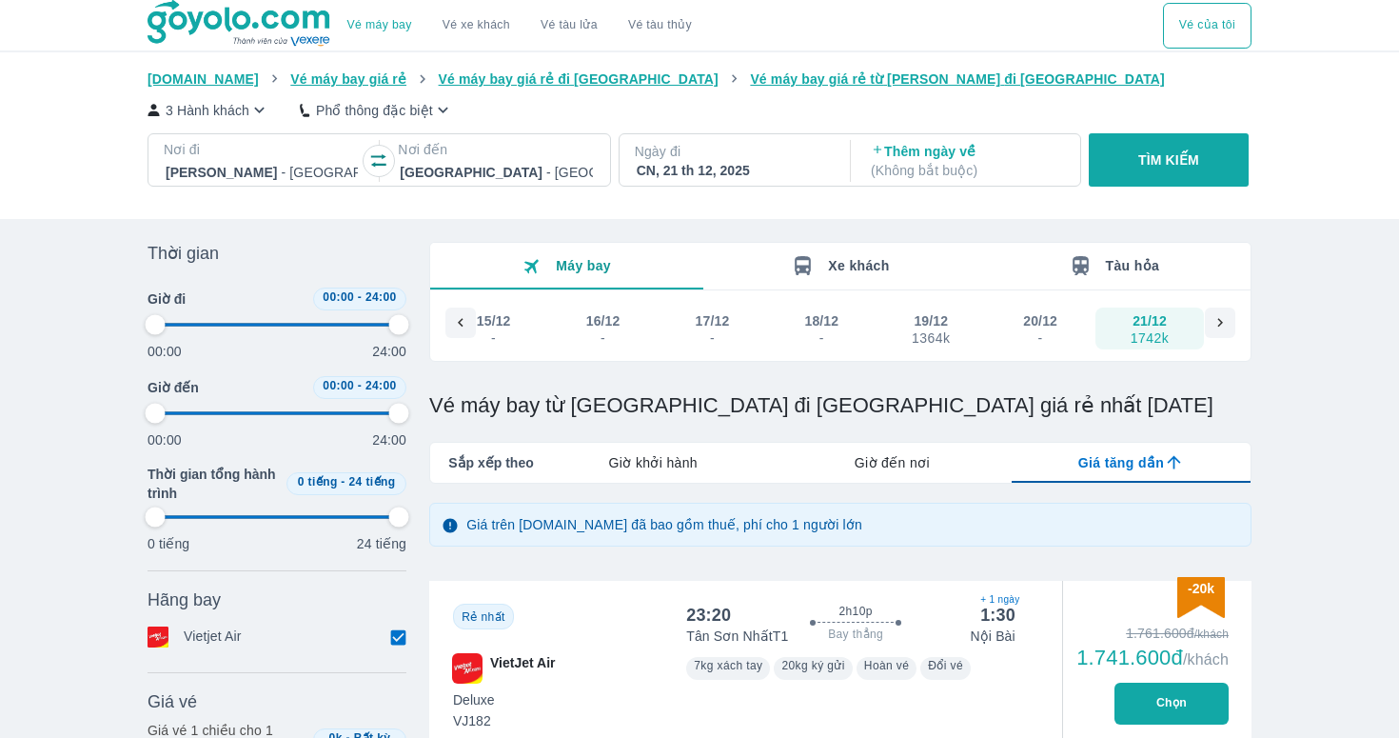
type input "97.9166666666667"
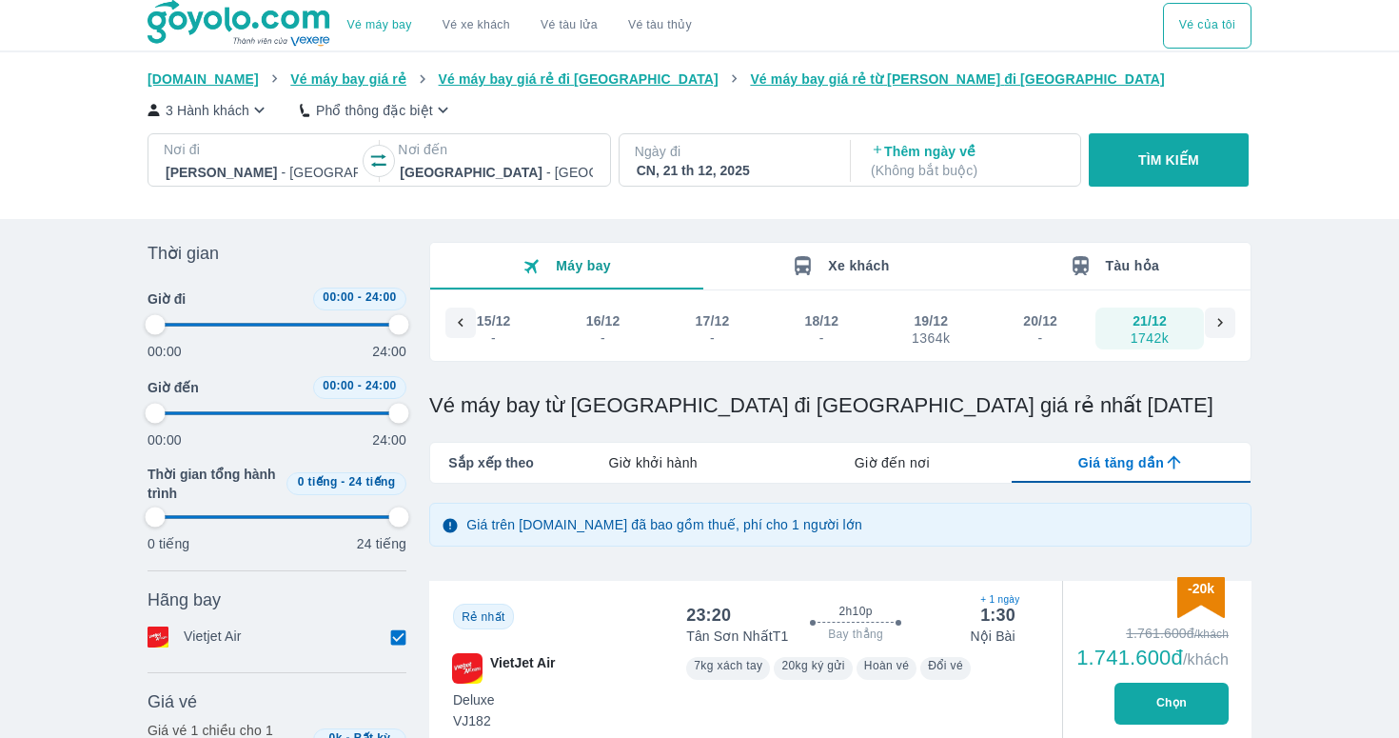
type input "97.9166666666667"
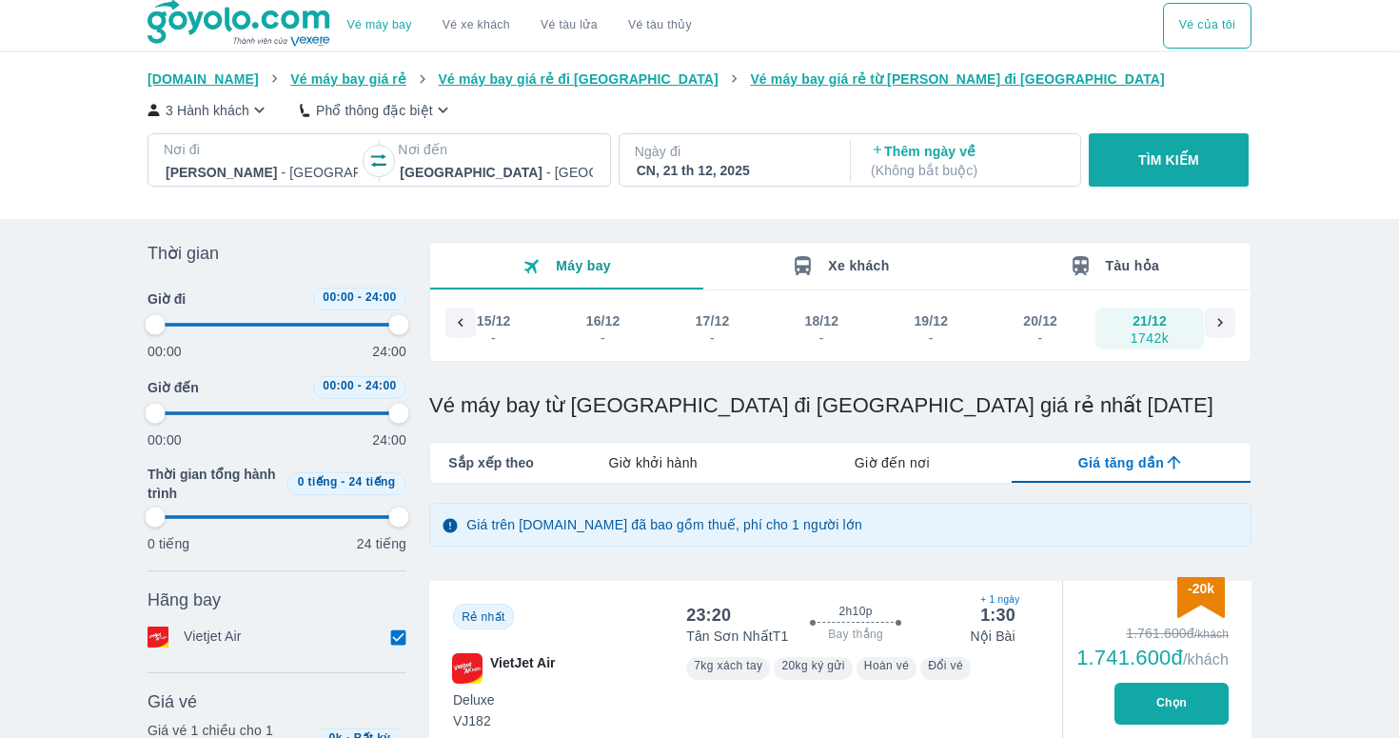
type input "97.9166666666667"
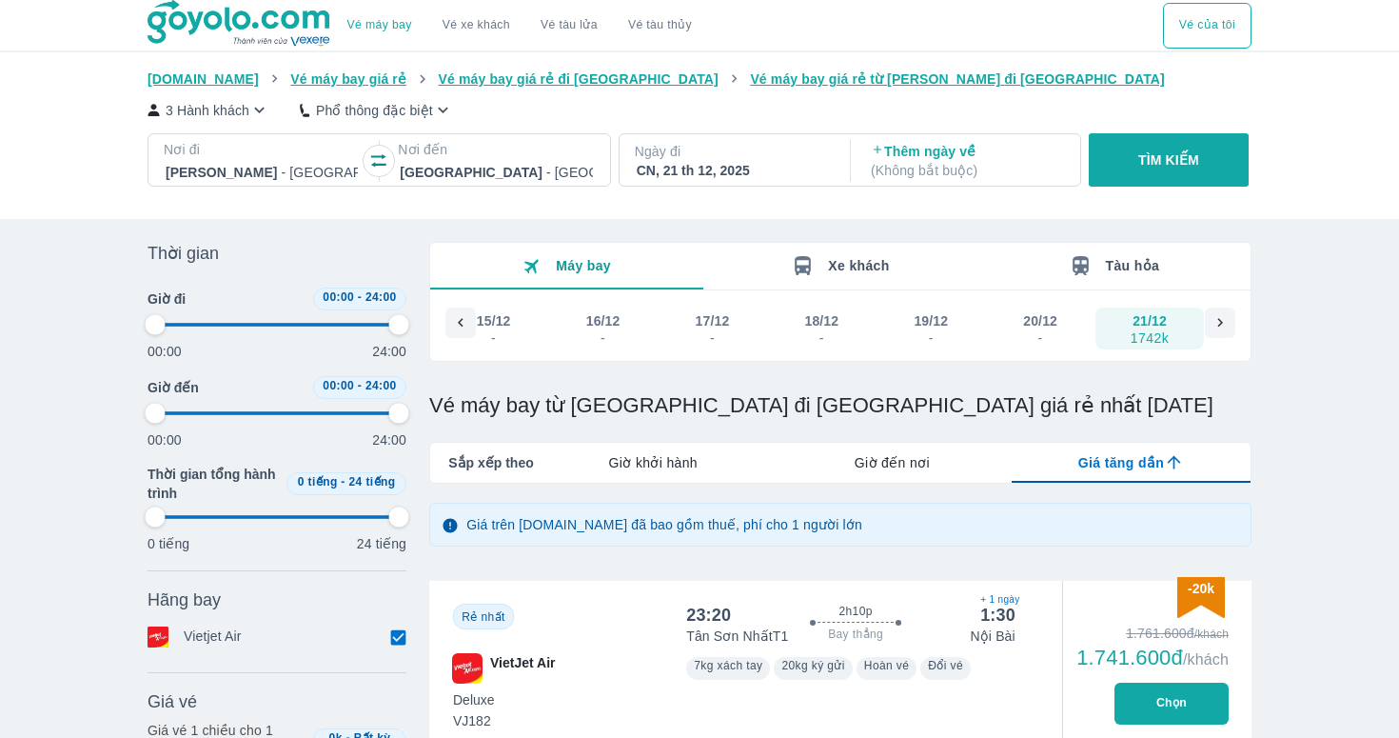
type input "97.9166666666667"
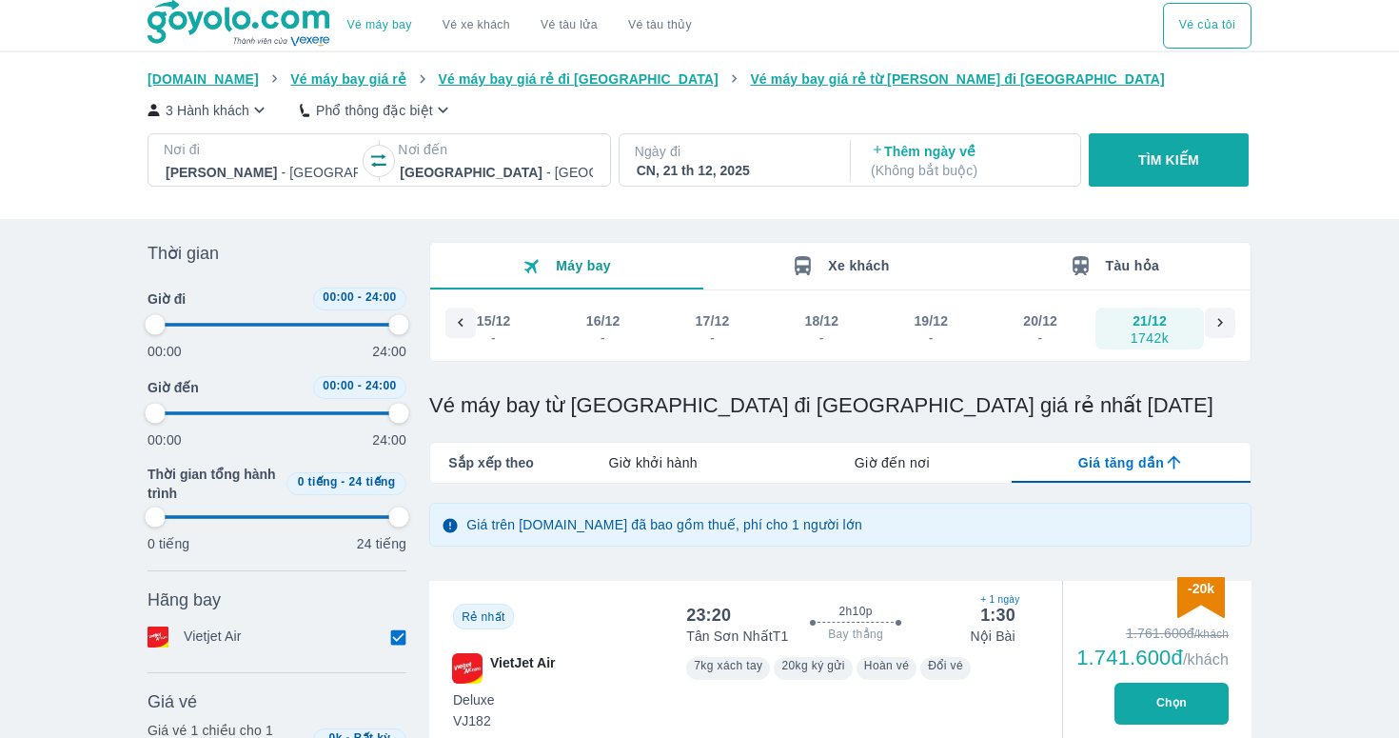
type input "97.9166666666667"
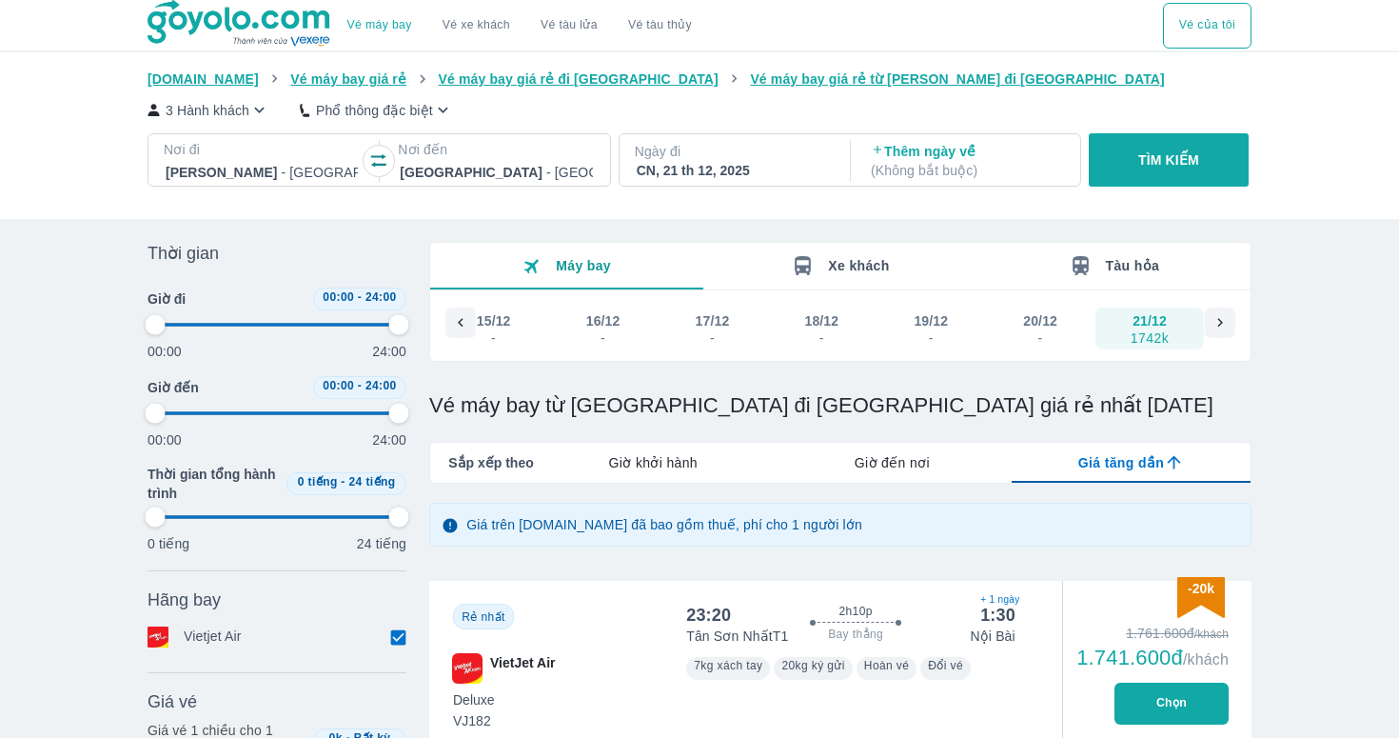
type input "97.9166666666667"
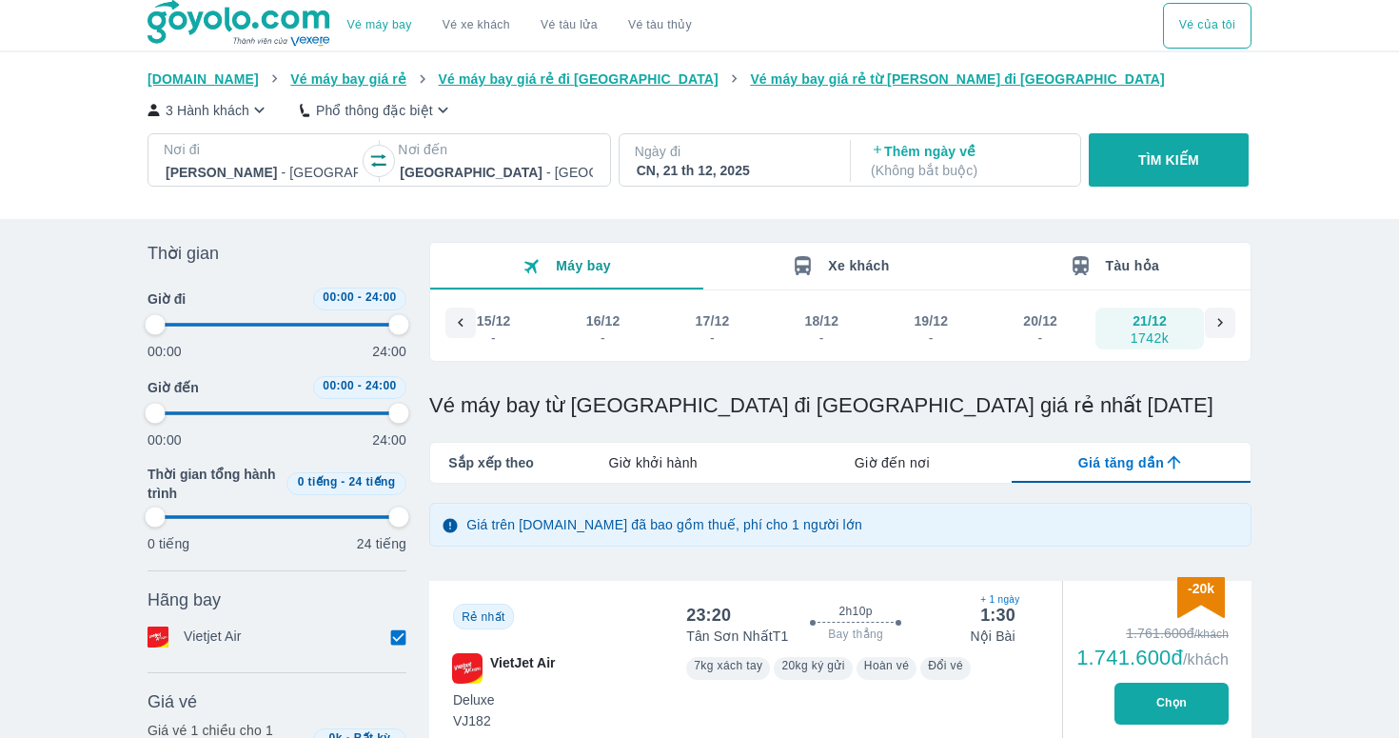
type input "97.9166666666667"
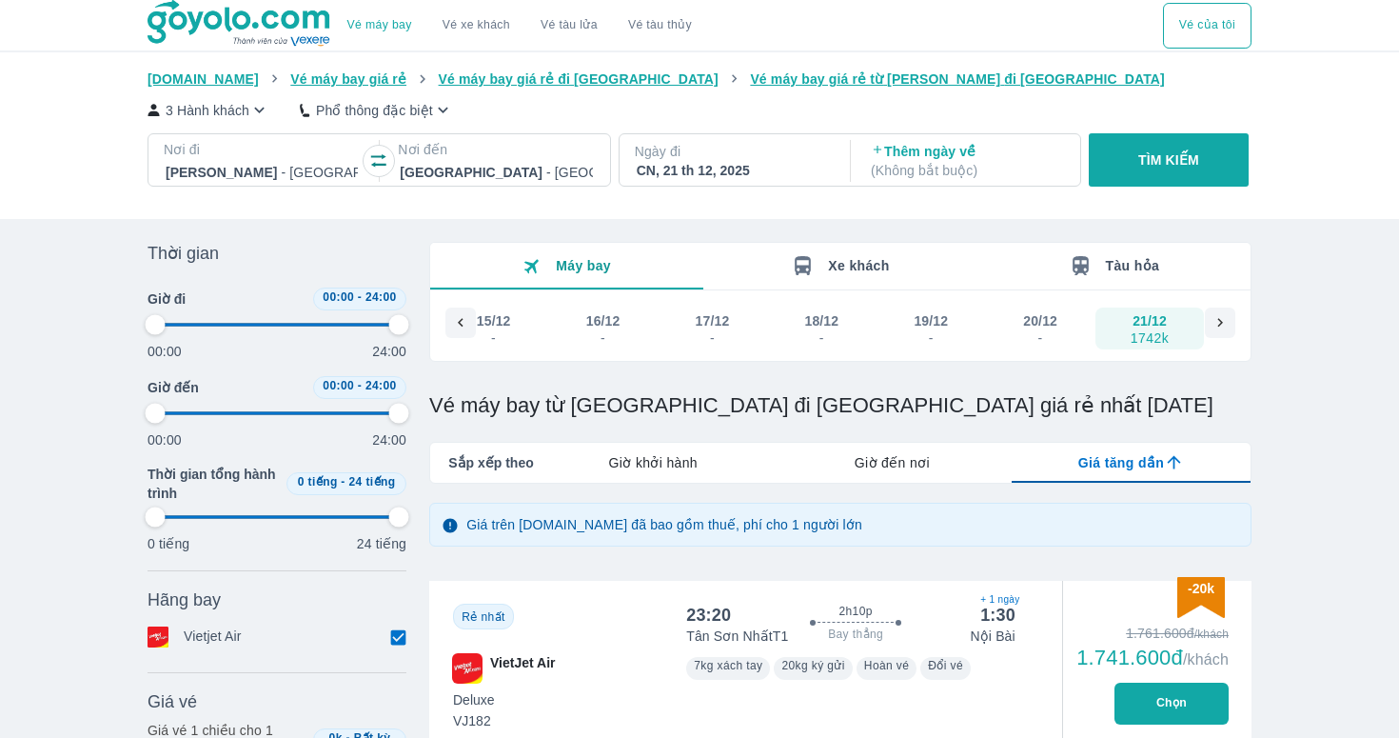
type input "97.9166666666667"
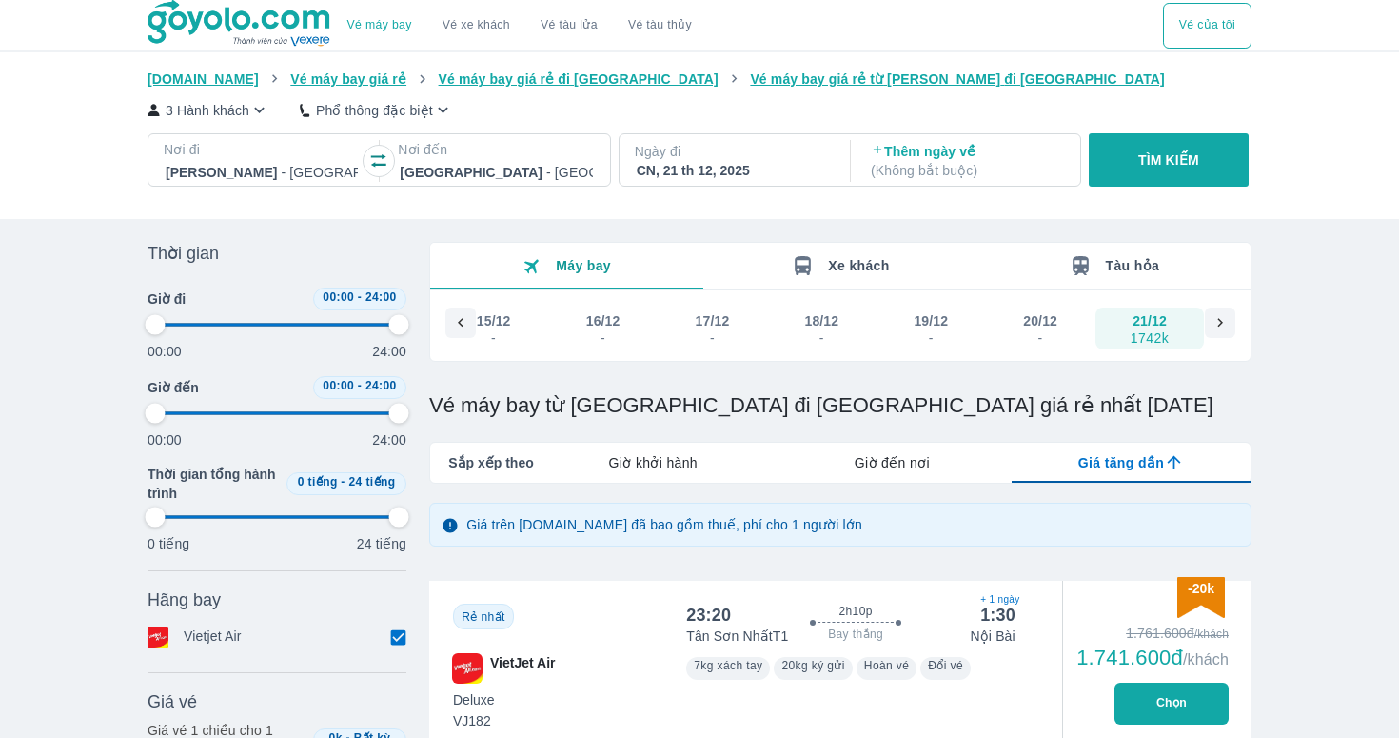
type input "97.9166666666667"
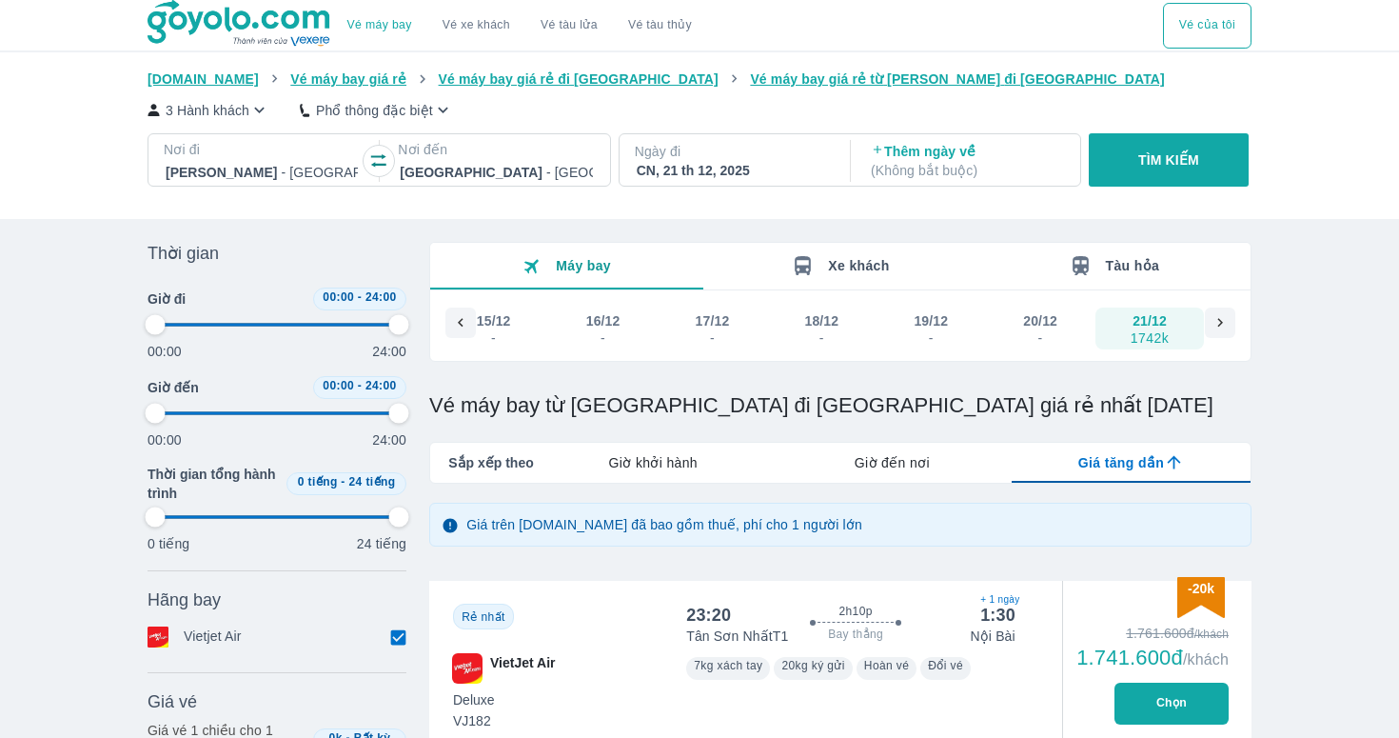
type input "97.9166666666667"
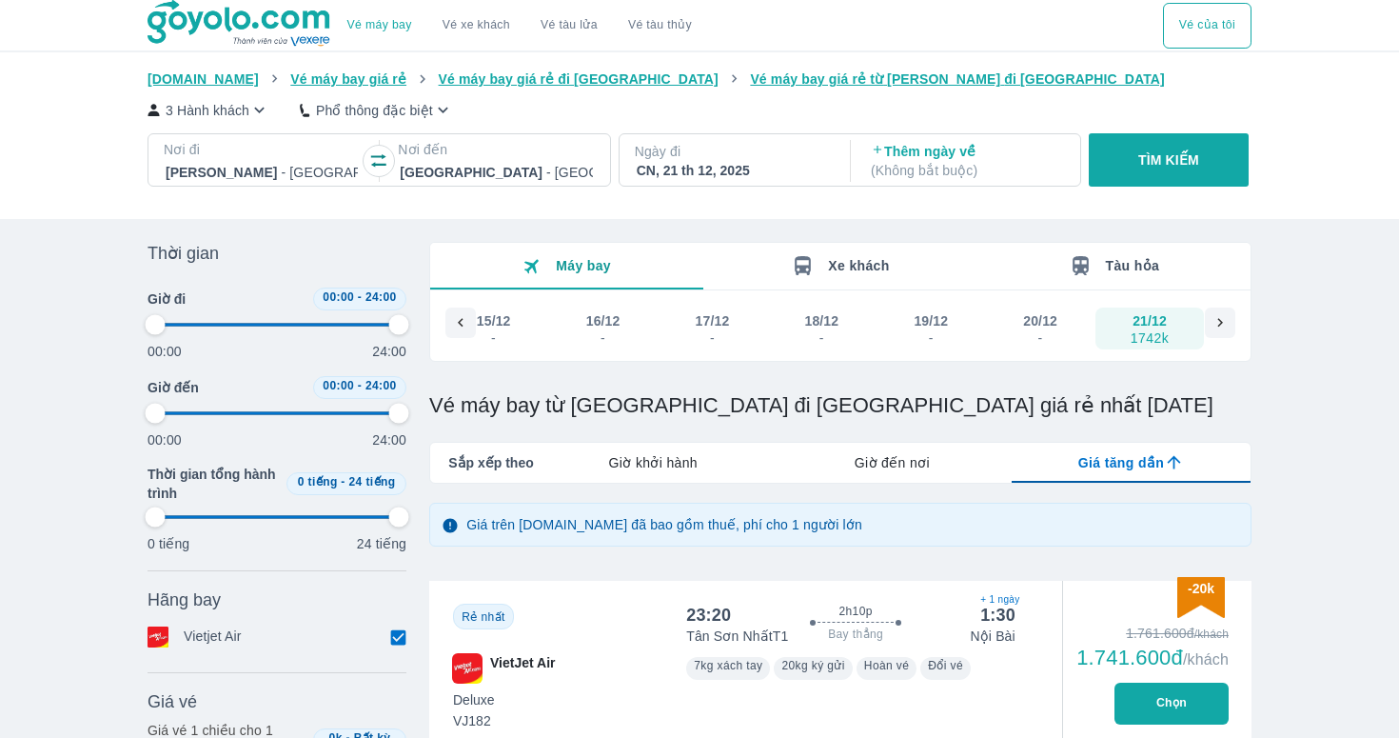
type input "97.9166666666667"
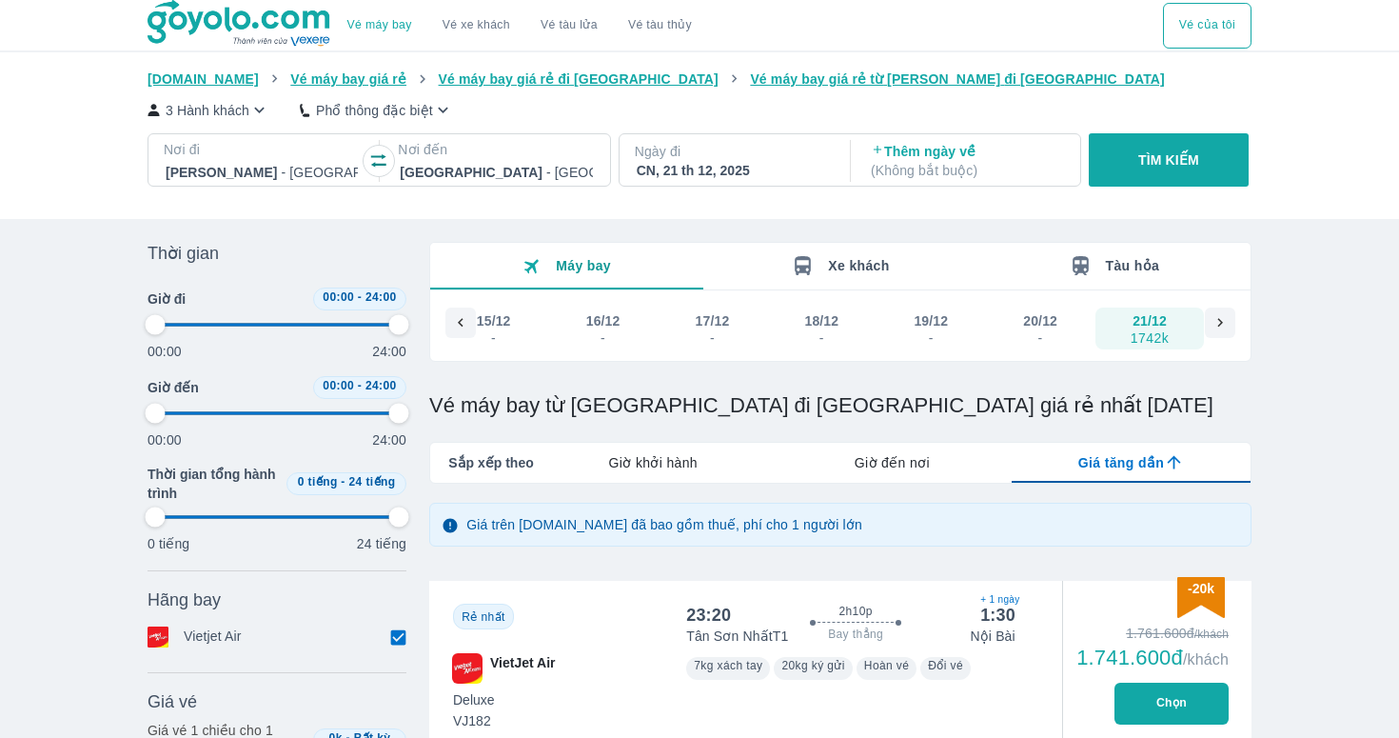
type input "97.9166666666667"
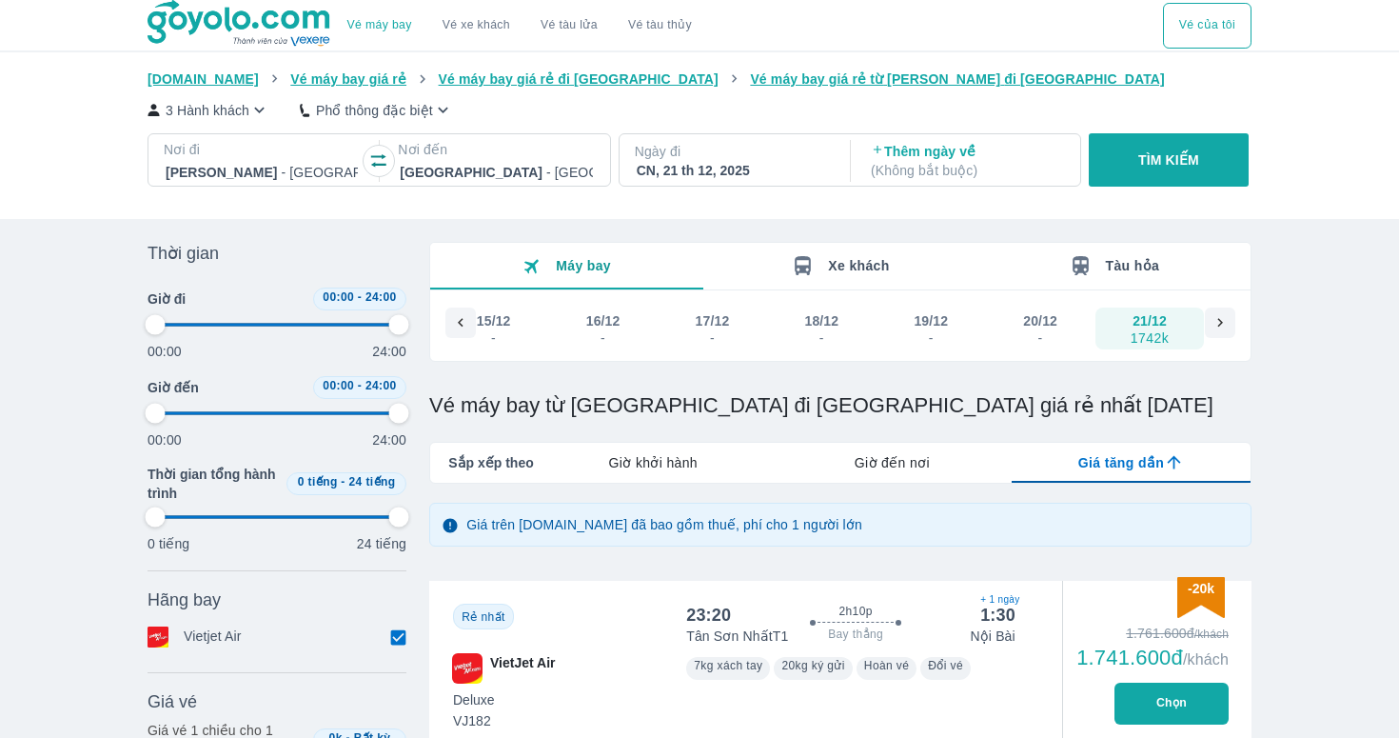
type input "97.9166666666667"
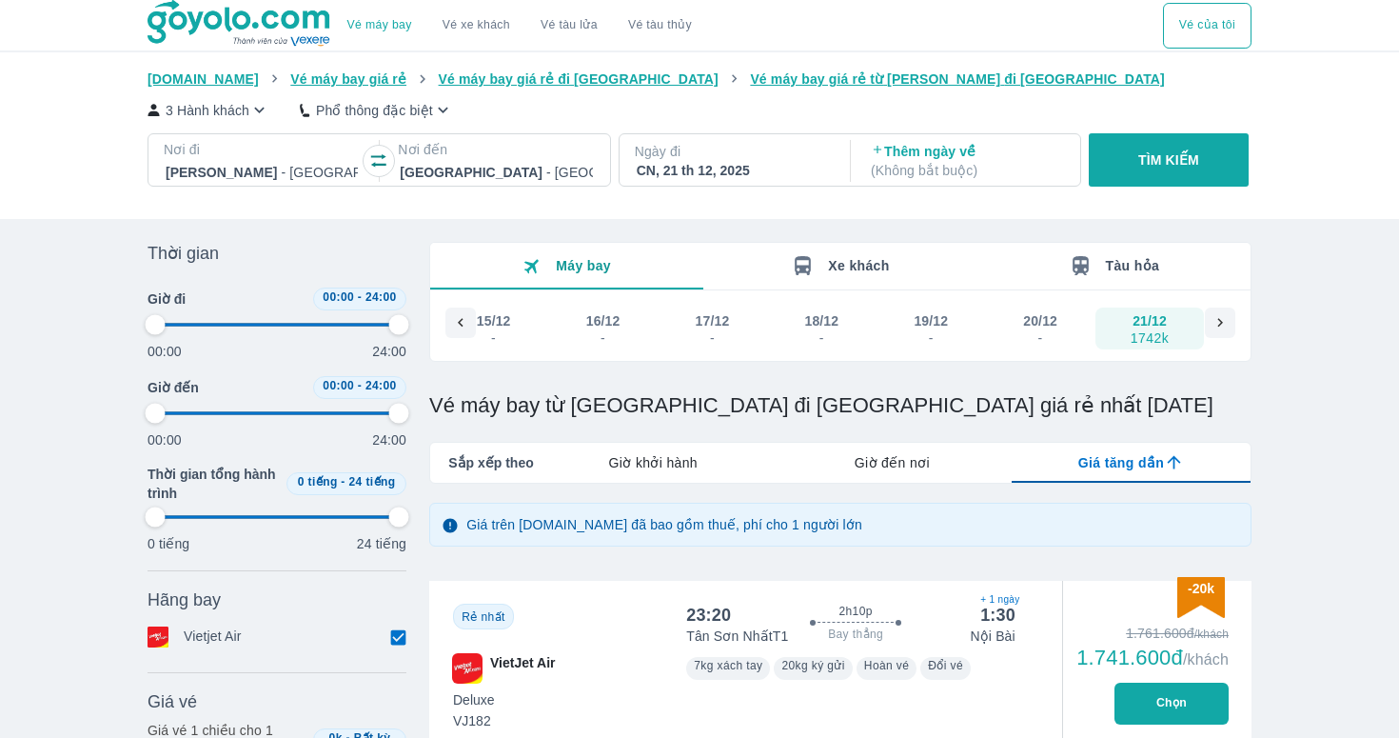
type input "97.9166666666667"
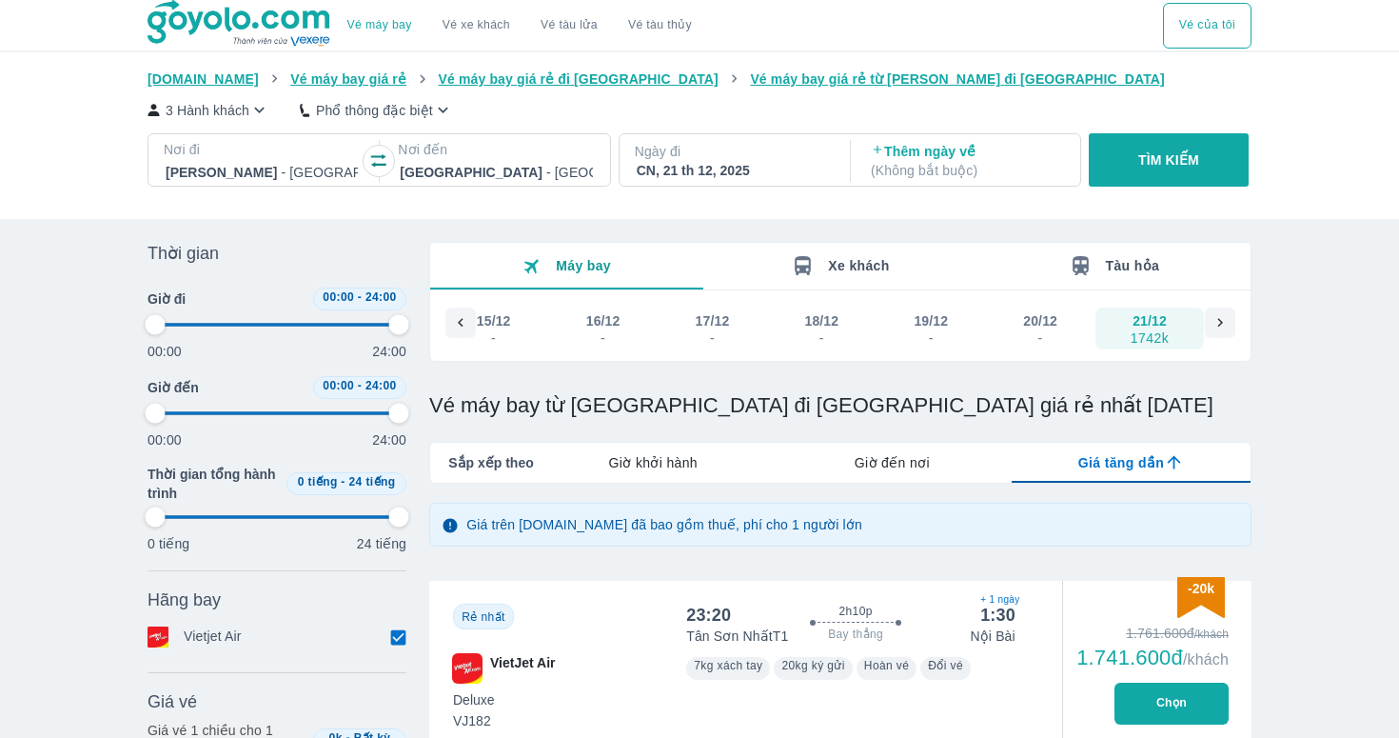
type input "97.9166666666667"
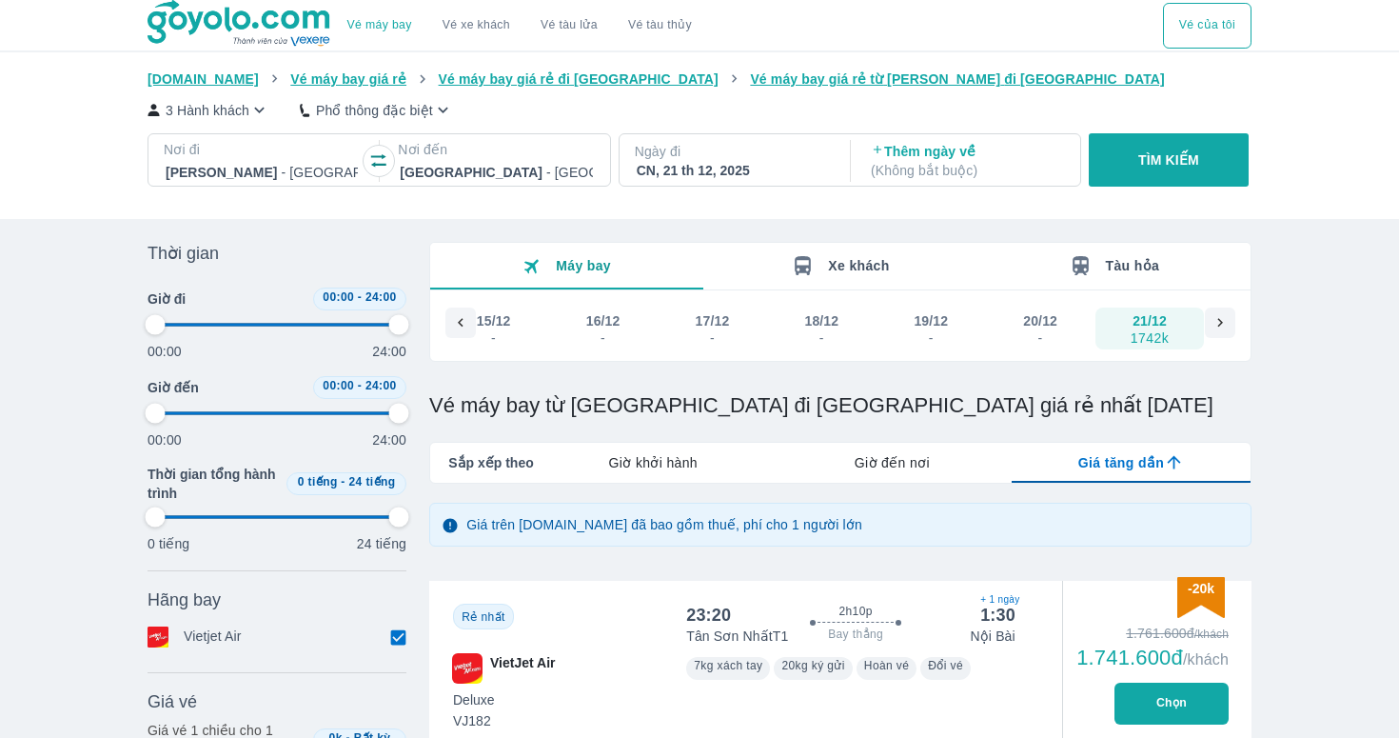
type input "97.9166666666667"
